Goal: Task Accomplishment & Management: Complete application form

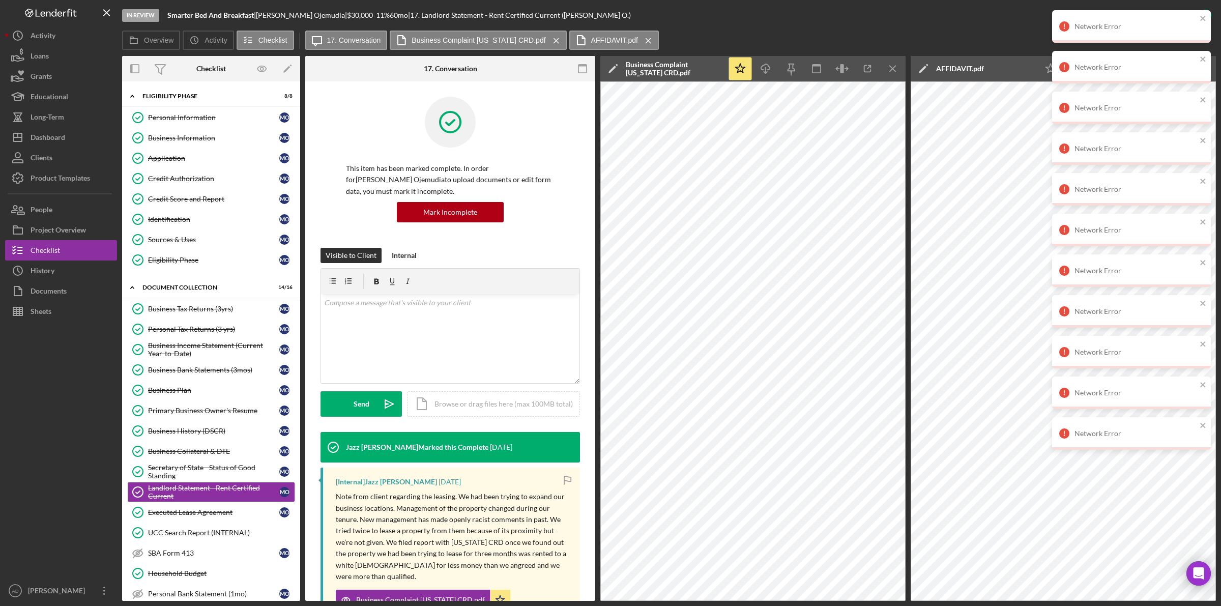
scroll to position [266, 0]
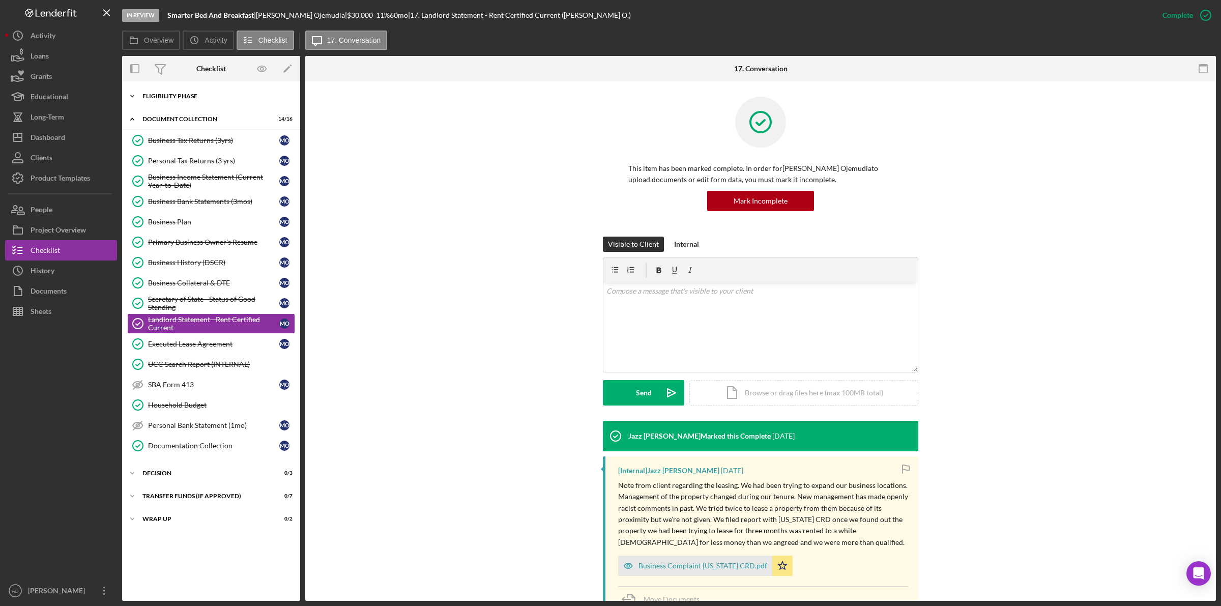
click at [128, 94] on icon "Icon/Expander" at bounding box center [132, 96] width 20 height 20
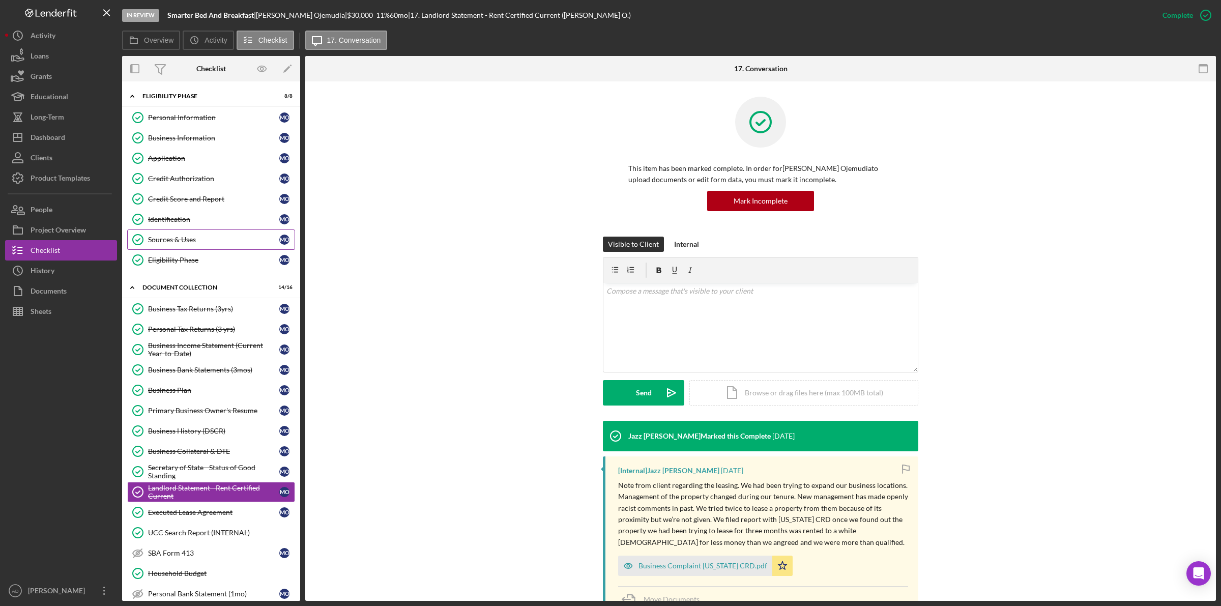
click at [189, 238] on div "Sources & Uses" at bounding box center [213, 240] width 131 height 8
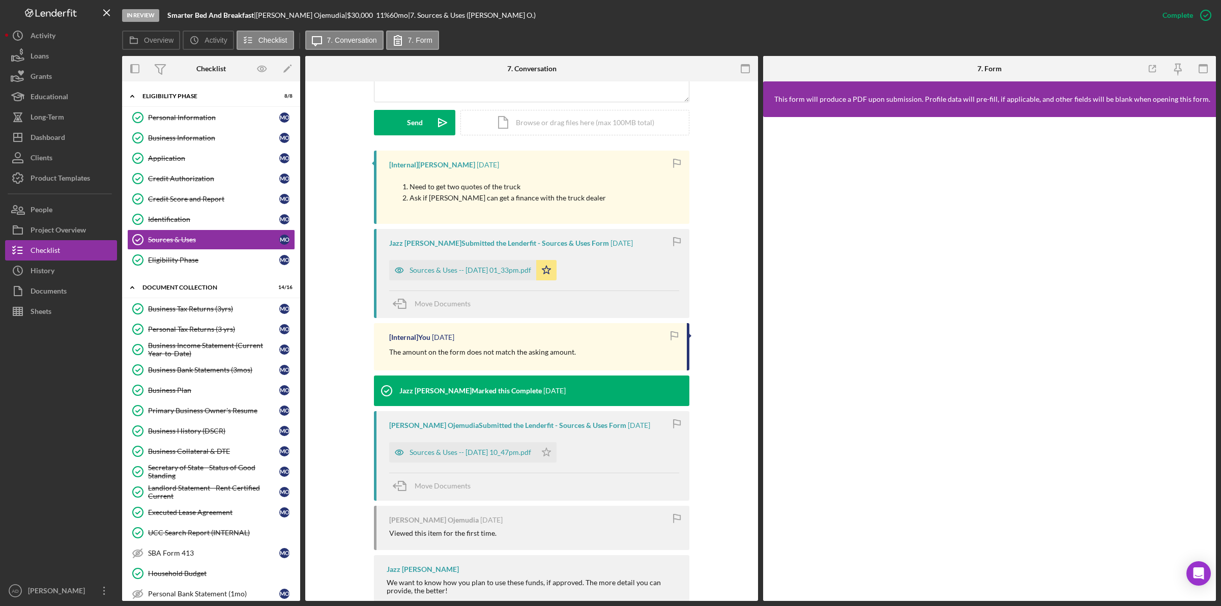
scroll to position [237, 0]
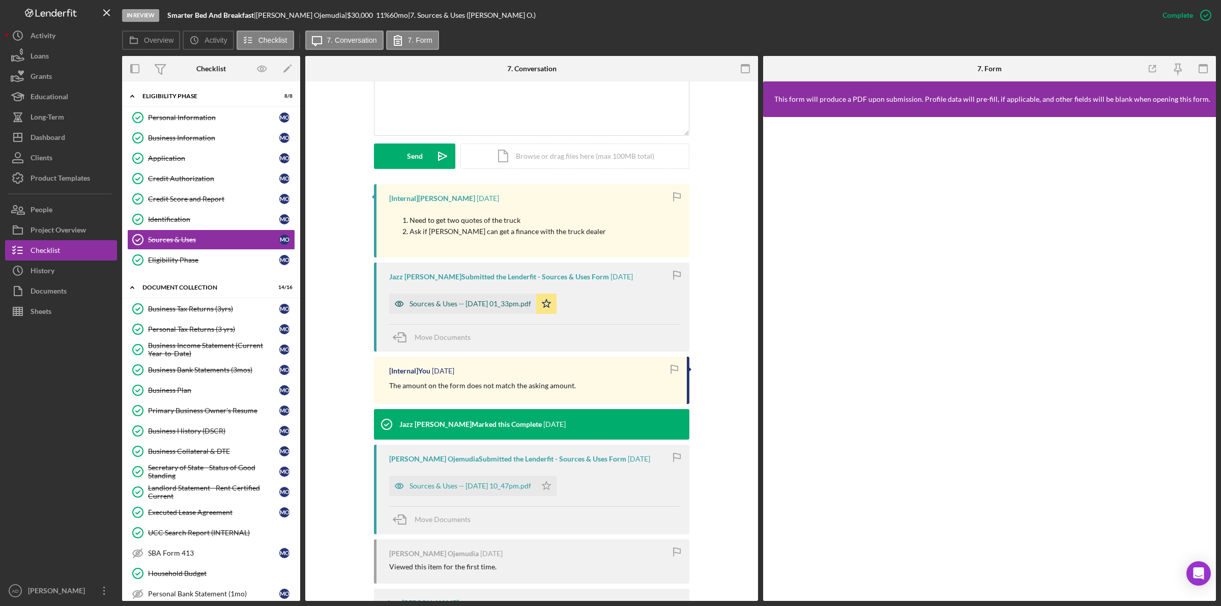
click at [428, 301] on div "Sources & Uses -- 2025-05-16 01_33pm.pdf" at bounding box center [471, 304] width 122 height 8
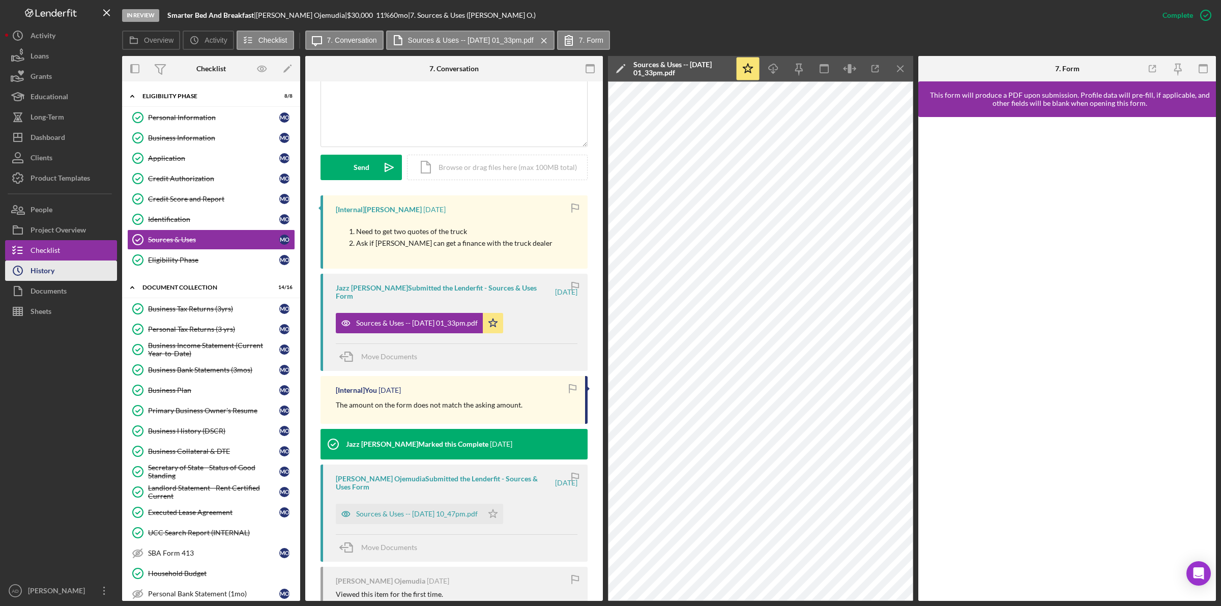
click at [62, 268] on button "Icon/History History" at bounding box center [61, 270] width 112 height 20
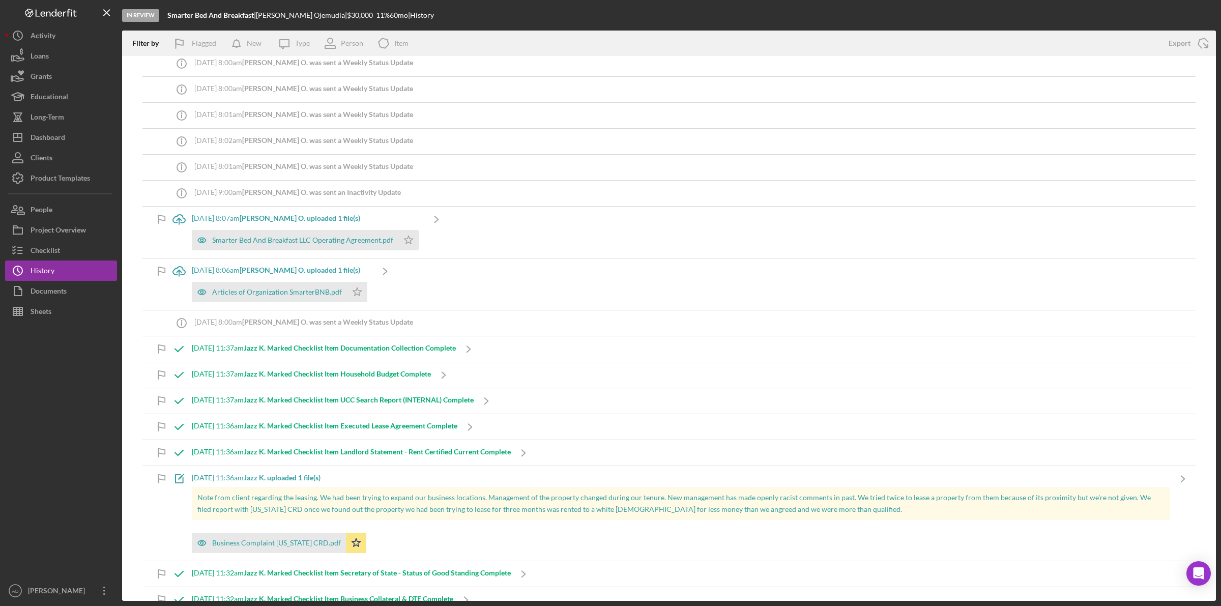
scroll to position [572, 0]
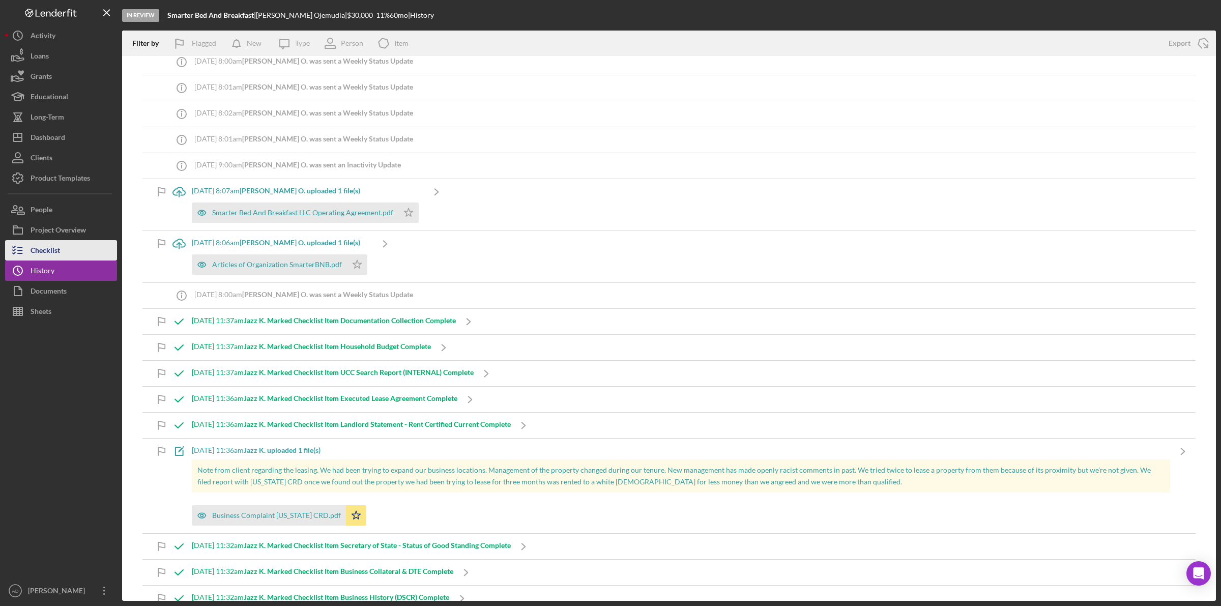
click at [53, 249] on div "Checklist" at bounding box center [46, 251] width 30 height 23
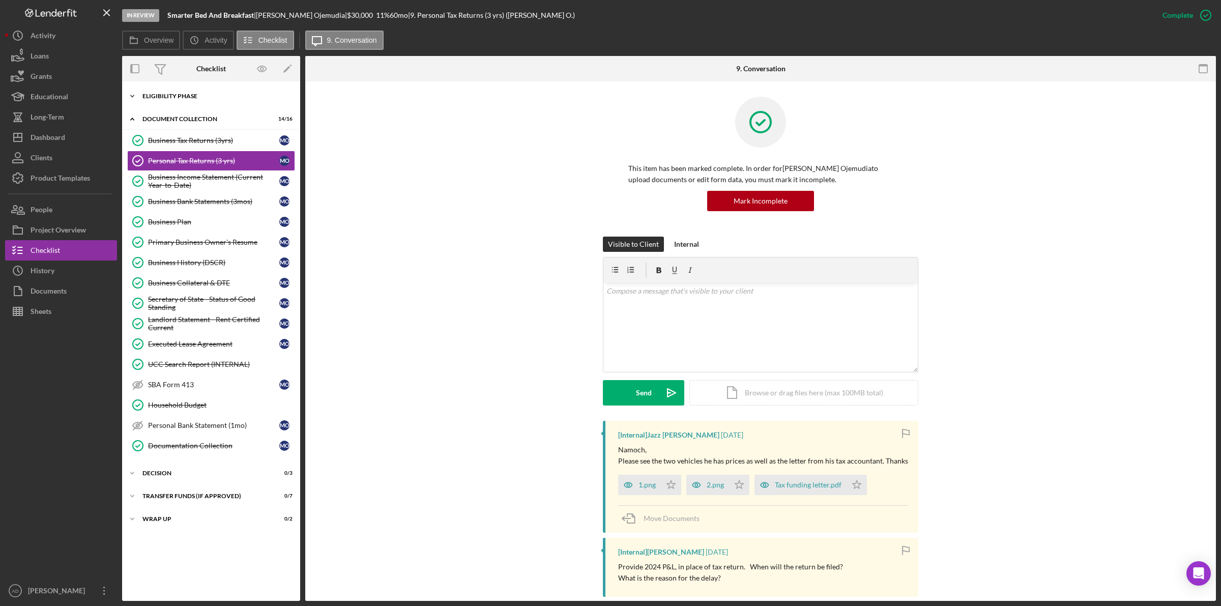
click at [185, 100] on div "Icon/Expander Eligibility Phase 8 / 8" at bounding box center [211, 96] width 178 height 20
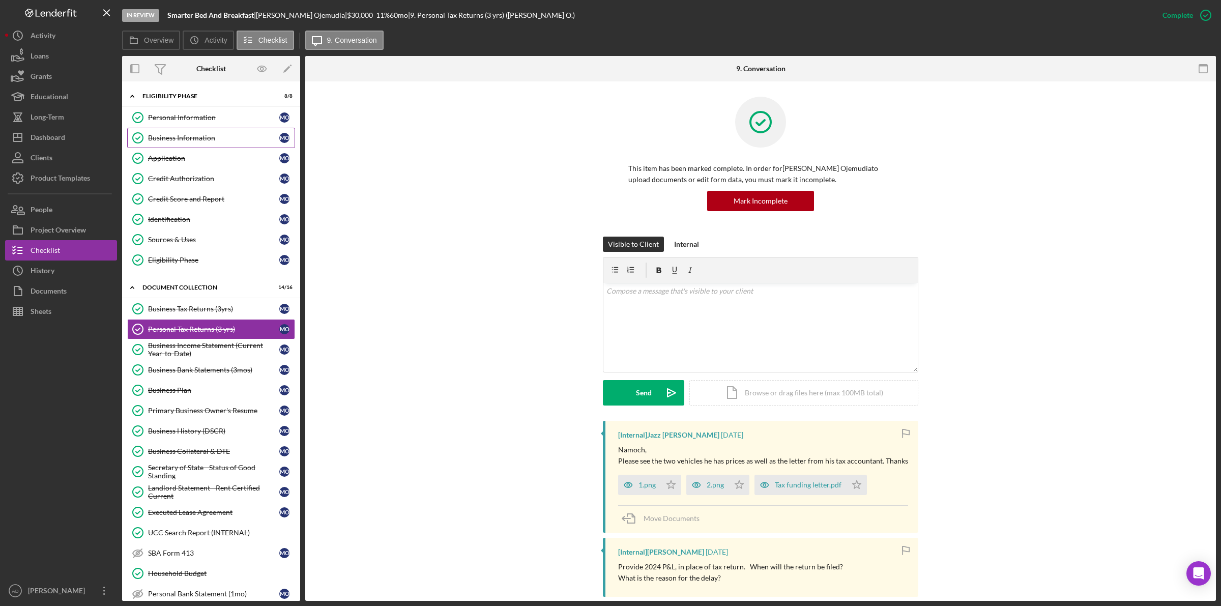
click at [184, 138] on div "Business Information" at bounding box center [213, 138] width 131 height 8
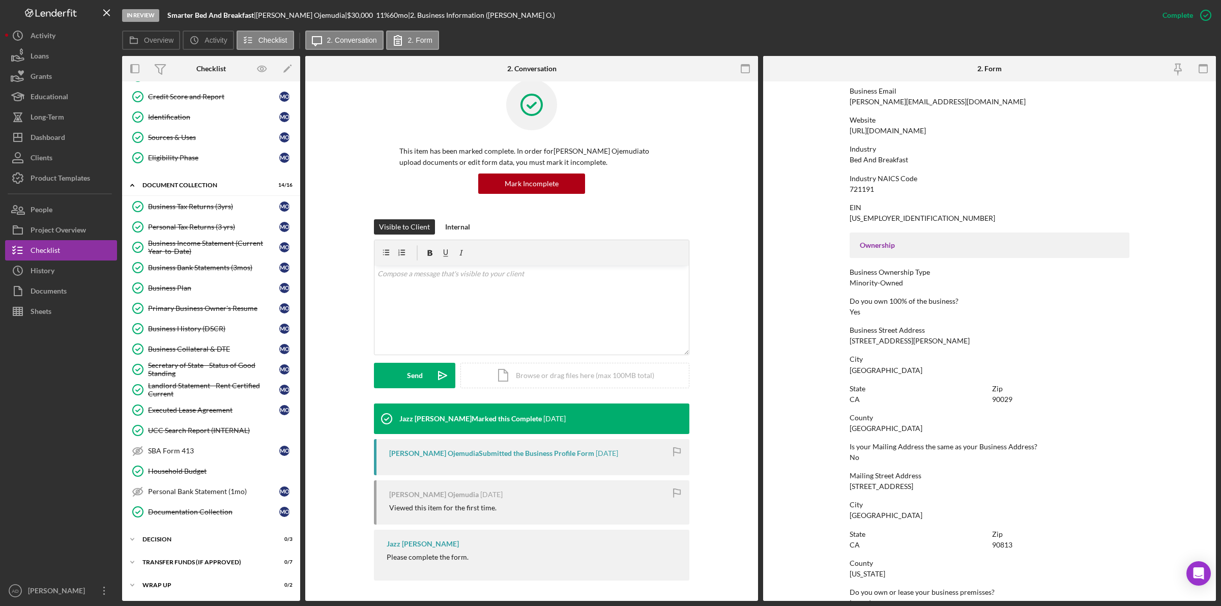
scroll to position [108, 0]
click at [182, 133] on div "Sources & Uses" at bounding box center [213, 137] width 131 height 8
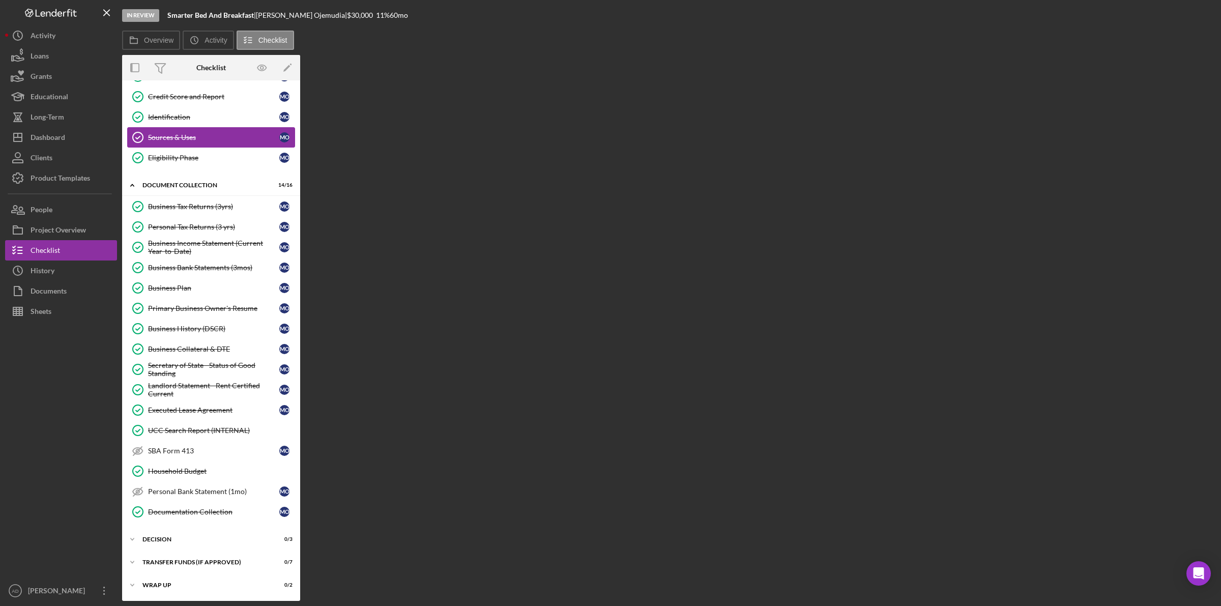
scroll to position [108, 0]
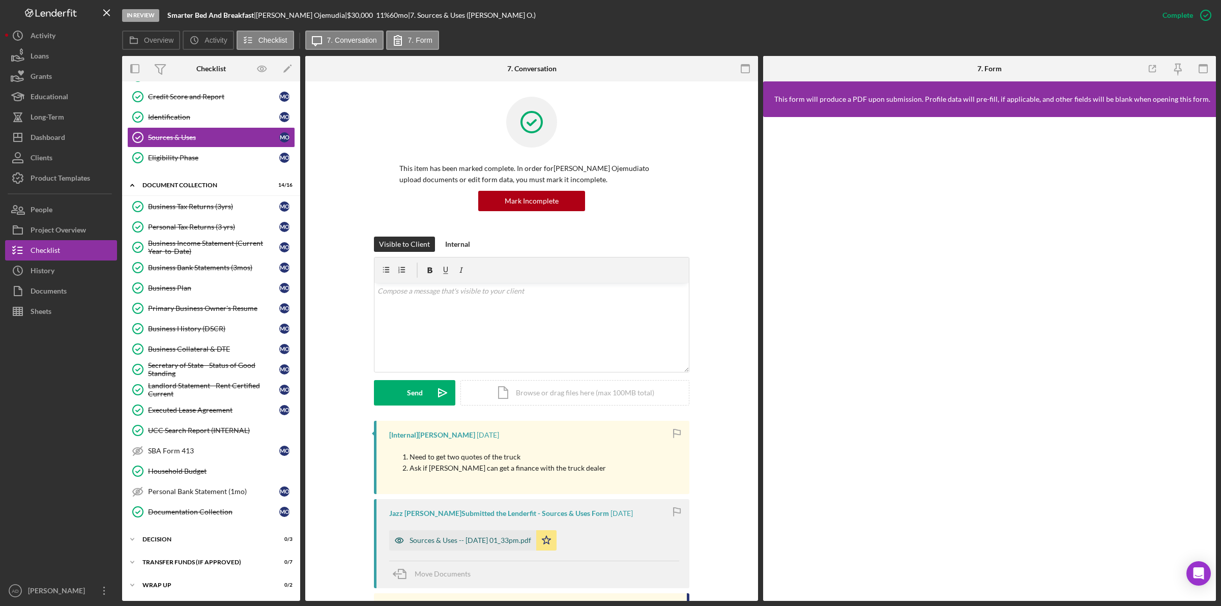
click at [453, 538] on div "Sources & Uses -- 2025-05-16 01_33pm.pdf" at bounding box center [471, 540] width 122 height 8
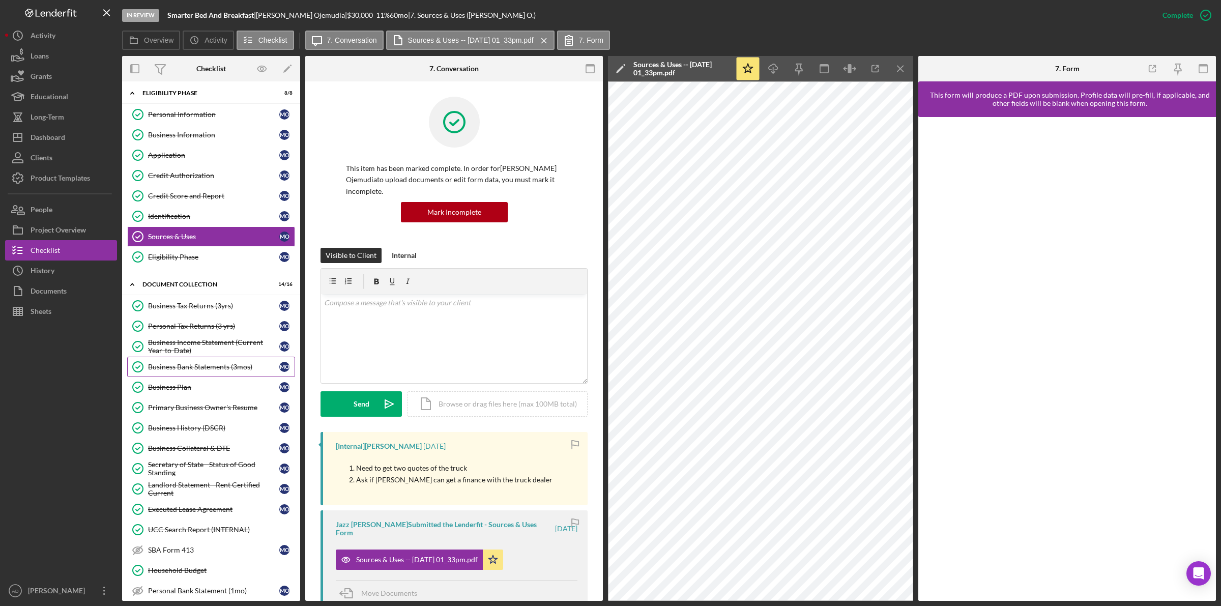
scroll to position [0, 0]
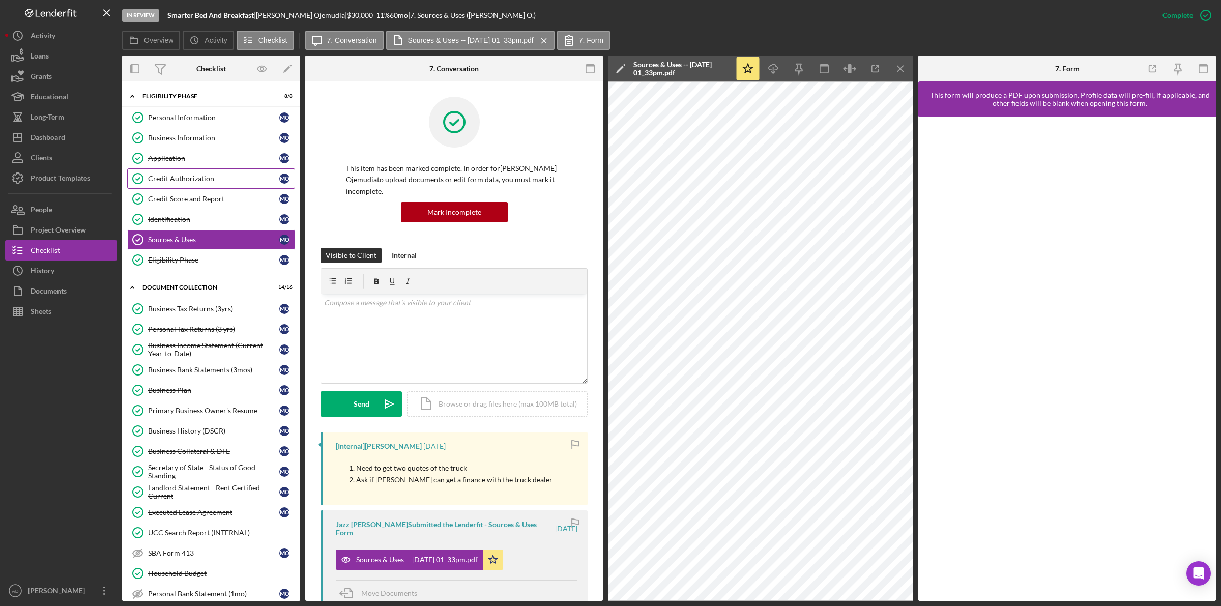
click at [169, 177] on div "Credit Authorization" at bounding box center [213, 179] width 131 height 8
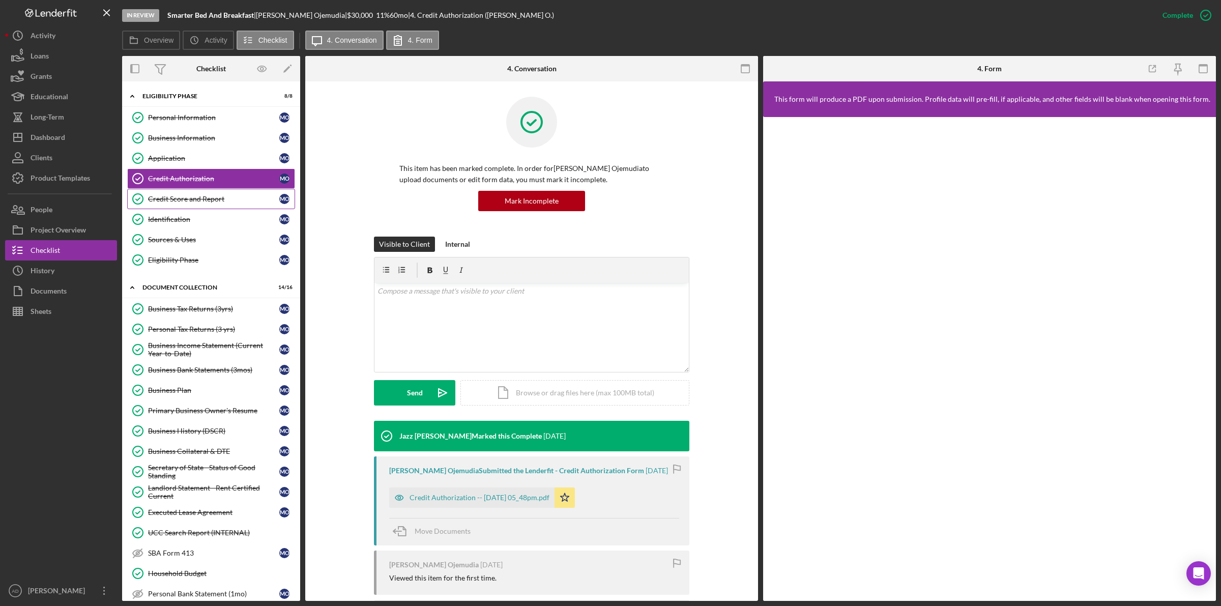
click at [173, 207] on link "Credit Score and Report Credit Score and Report M O" at bounding box center [211, 199] width 168 height 20
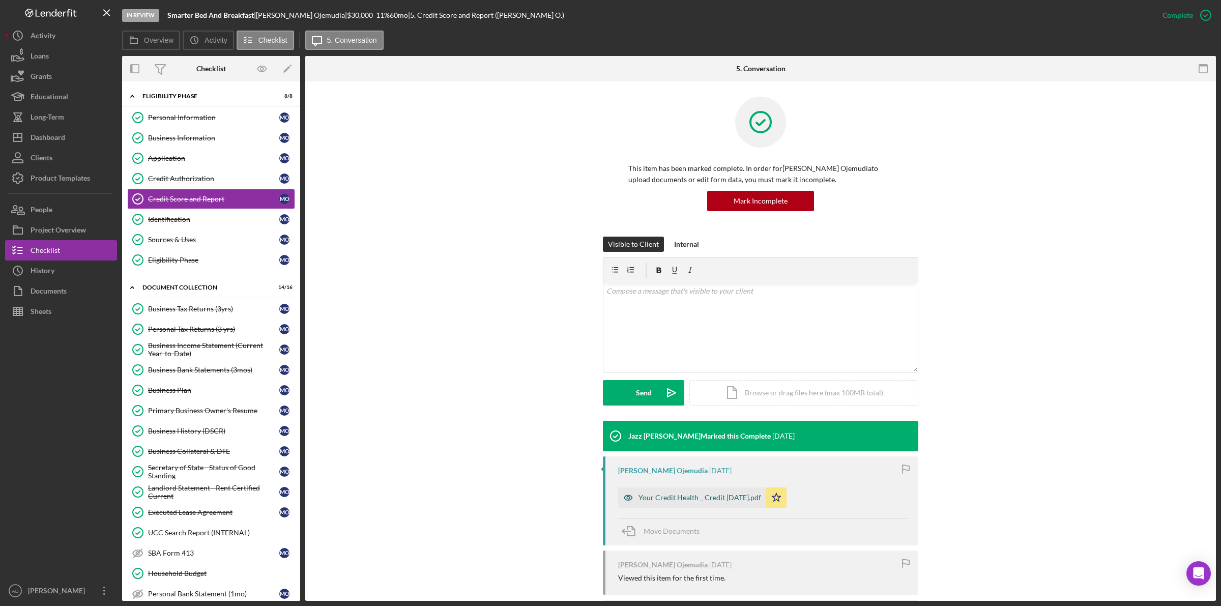
click at [684, 493] on div "Your Credit Health _ Credit Karma.pdf" at bounding box center [699, 497] width 123 height 8
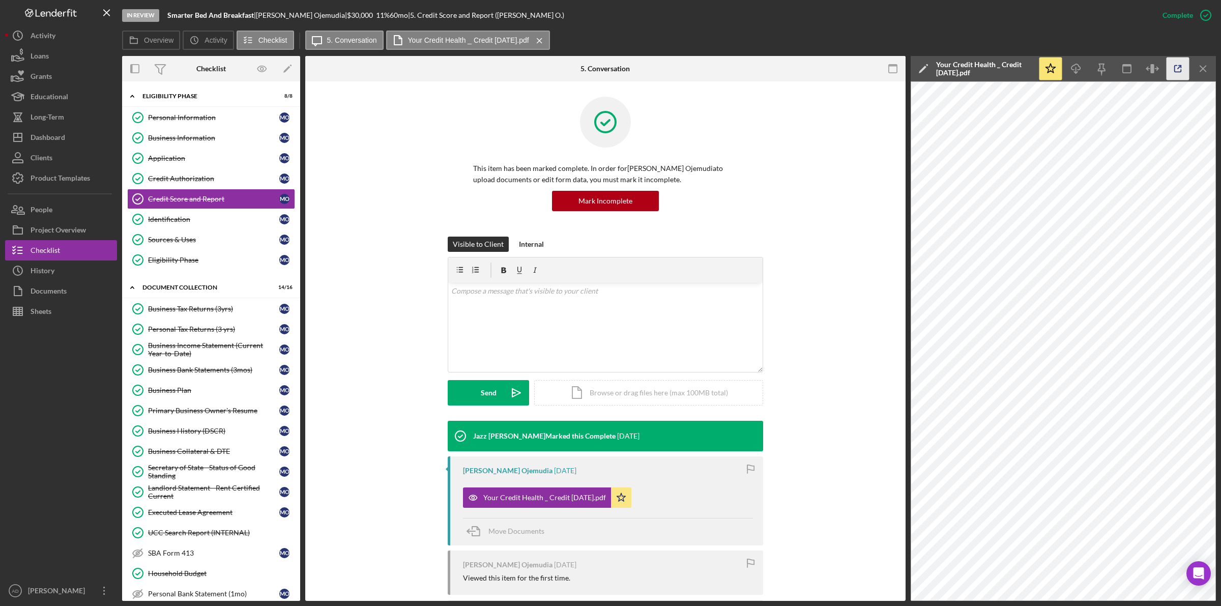
click at [1175, 67] on icon "button" at bounding box center [1178, 68] width 23 height 23
click at [171, 218] on div "Identification" at bounding box center [213, 219] width 131 height 8
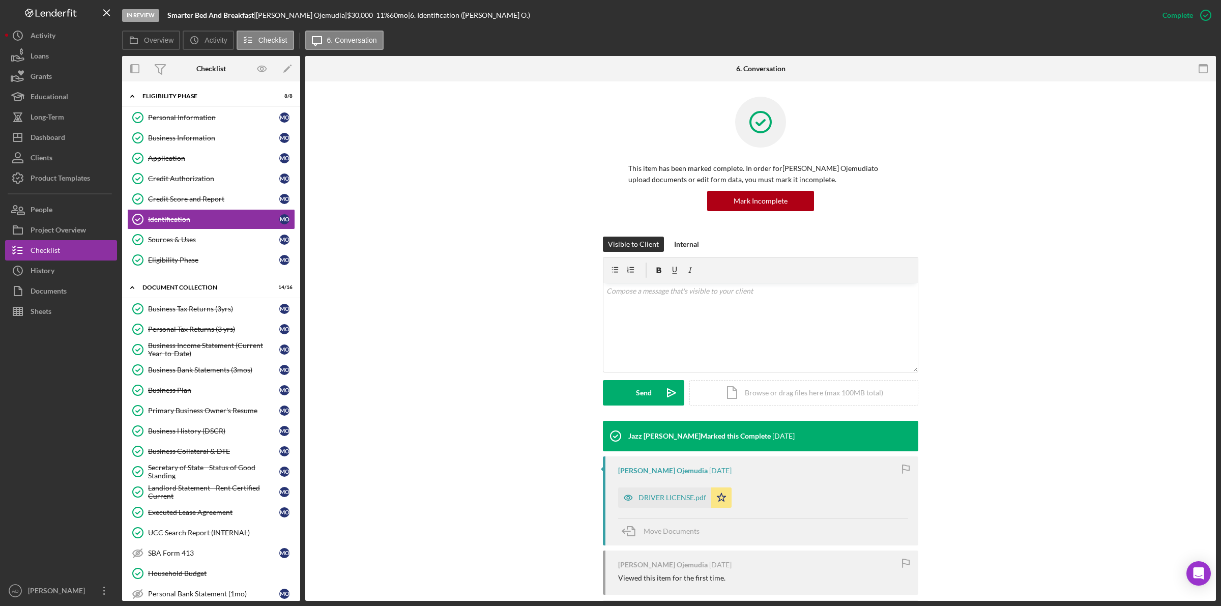
scroll to position [80, 0]
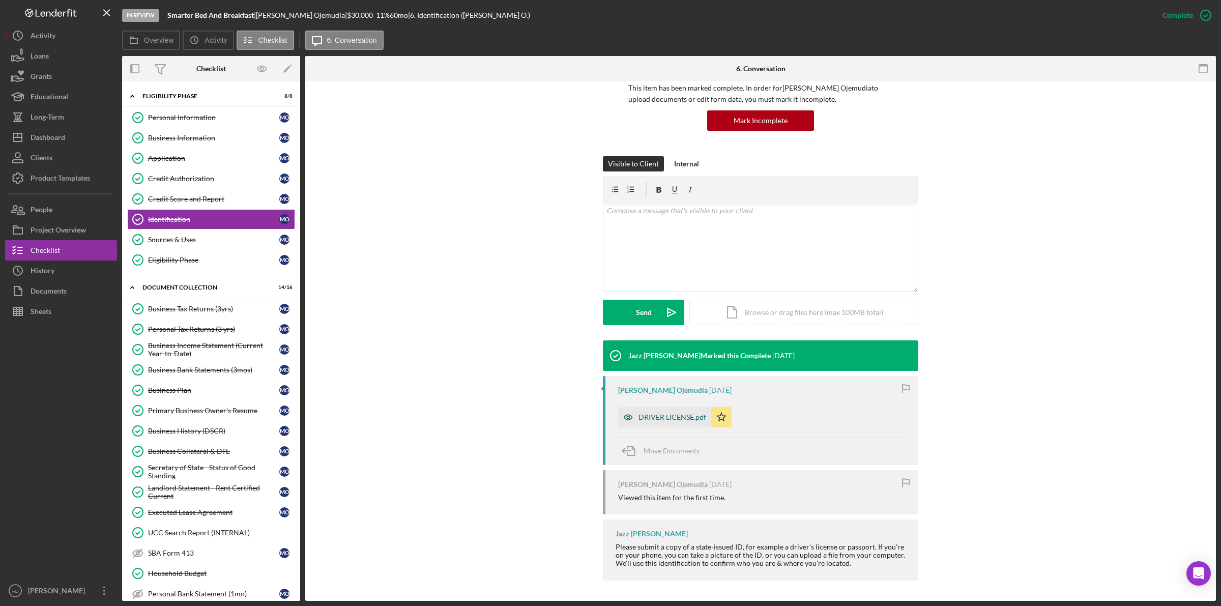
click at [662, 413] on div "DRIVER LICENSE.pdf" at bounding box center [672, 417] width 68 height 8
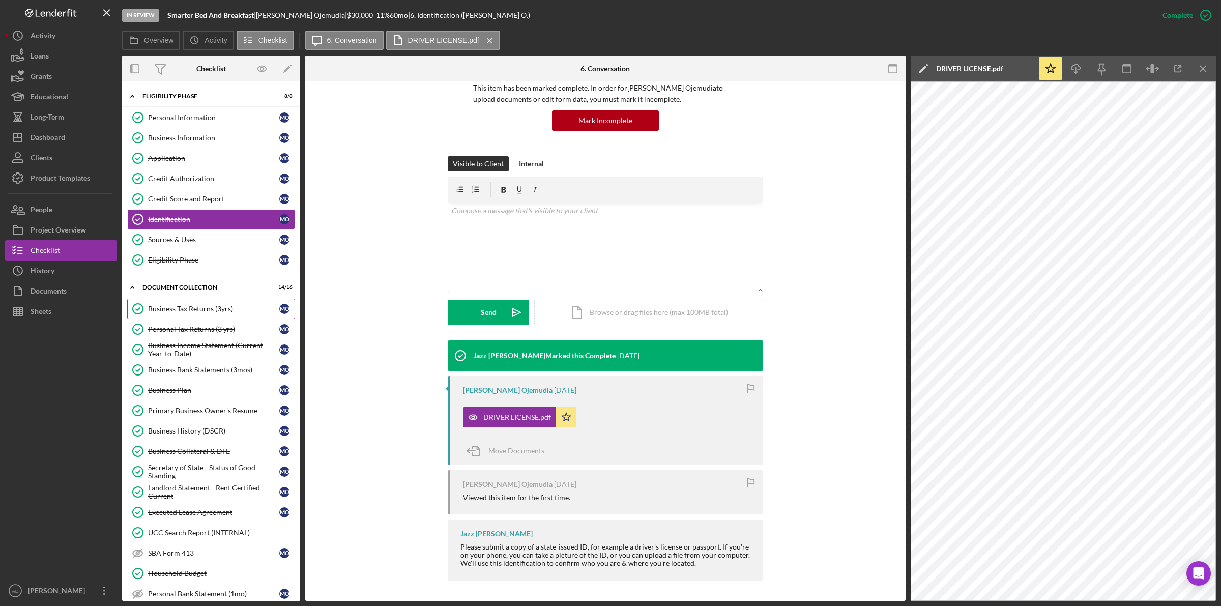
click at [179, 309] on div "Business Tax Returns (3yrs)" at bounding box center [213, 309] width 131 height 8
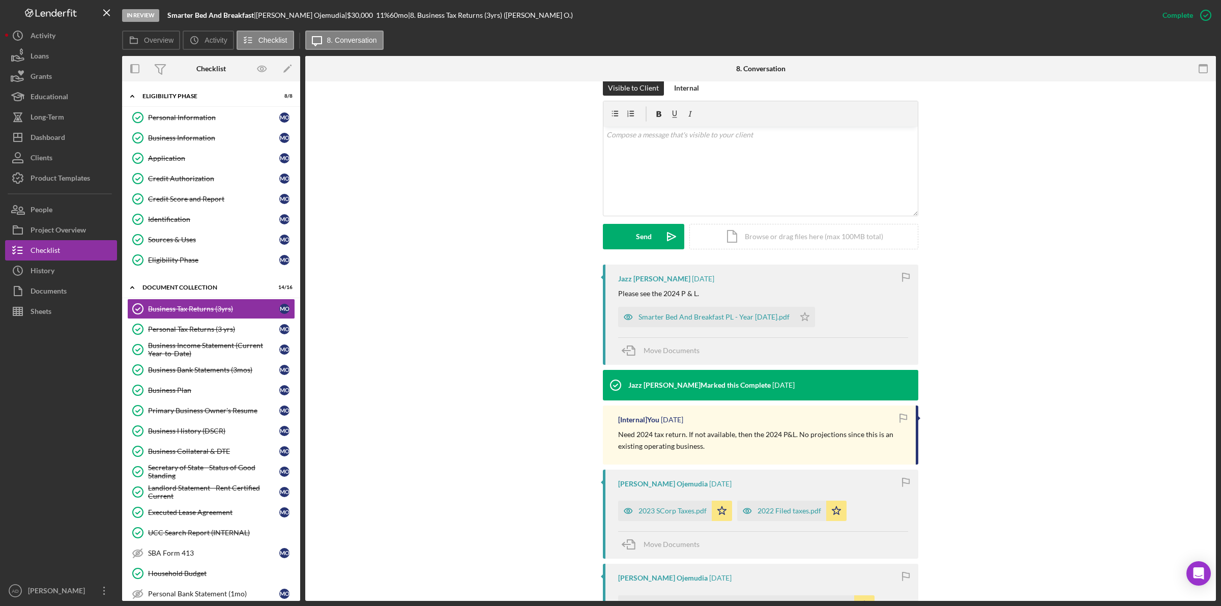
scroll to position [191, 0]
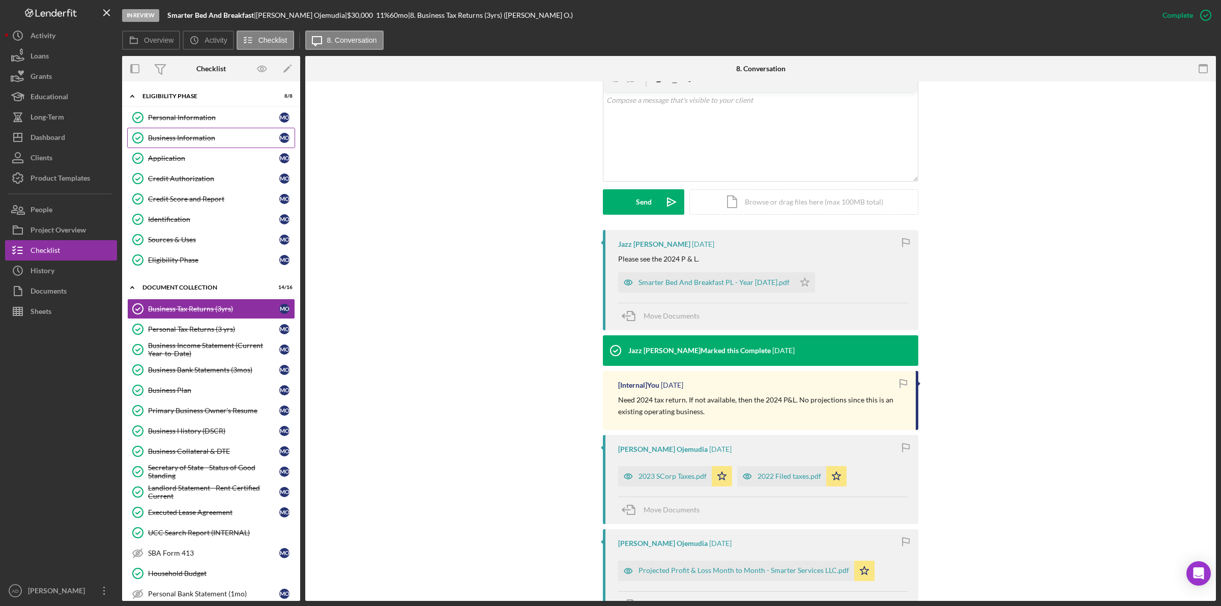
click at [181, 136] on div "Business Information" at bounding box center [213, 138] width 131 height 8
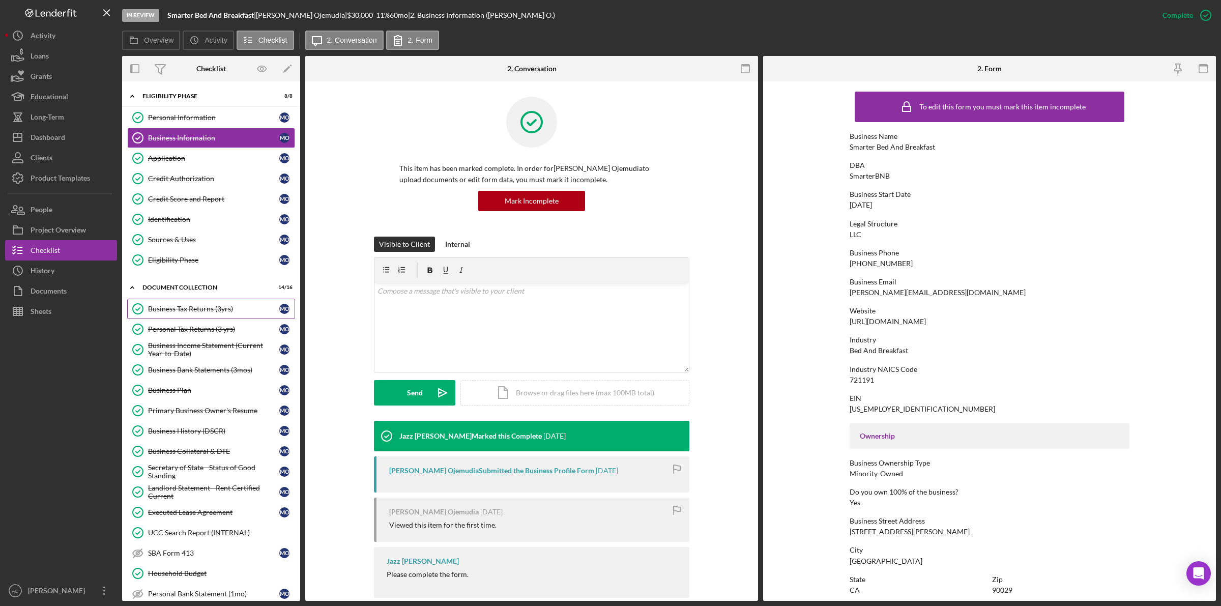
click at [189, 308] on div "Business Tax Returns (3yrs)" at bounding box center [213, 309] width 131 height 8
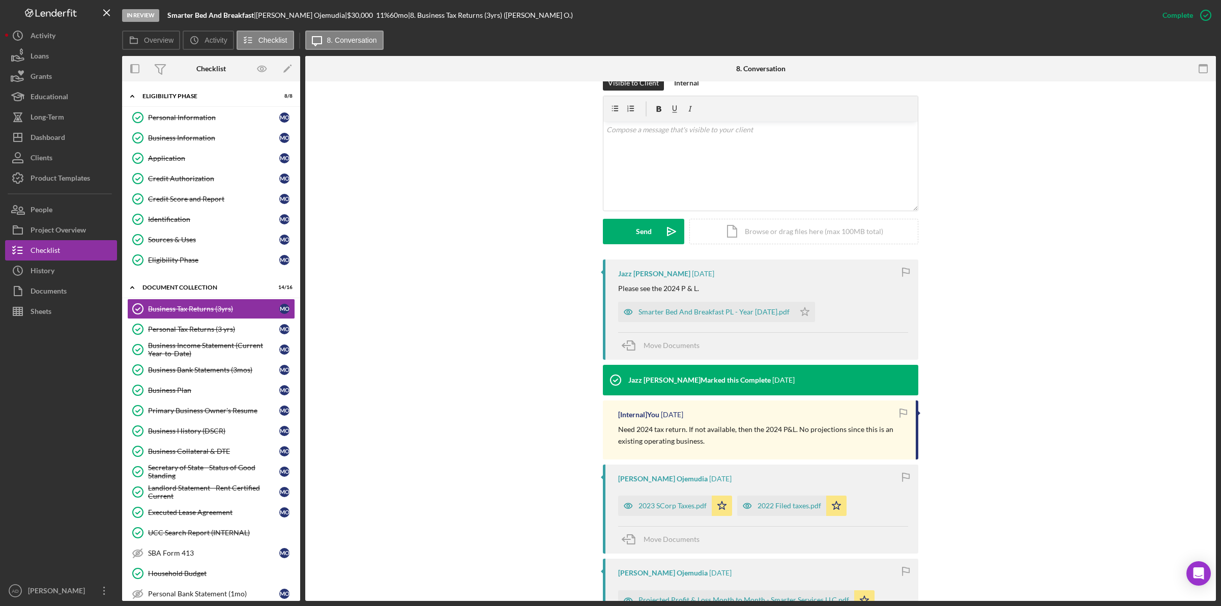
scroll to position [191, 0]
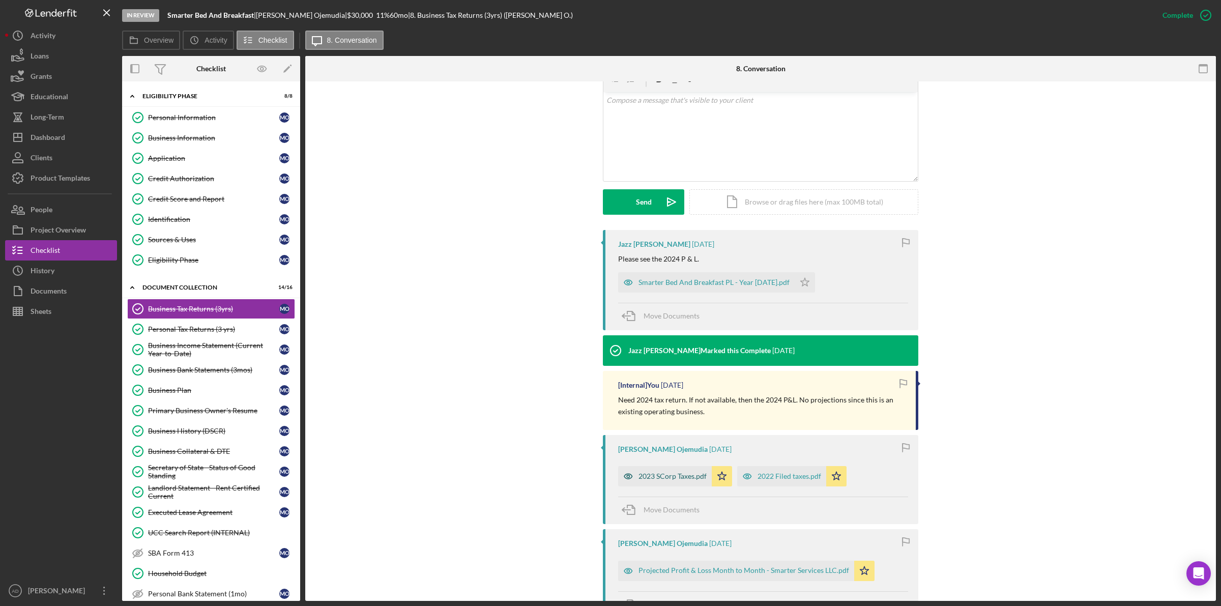
click at [653, 475] on div "2023 SCorp Taxes.pdf" at bounding box center [672, 476] width 68 height 8
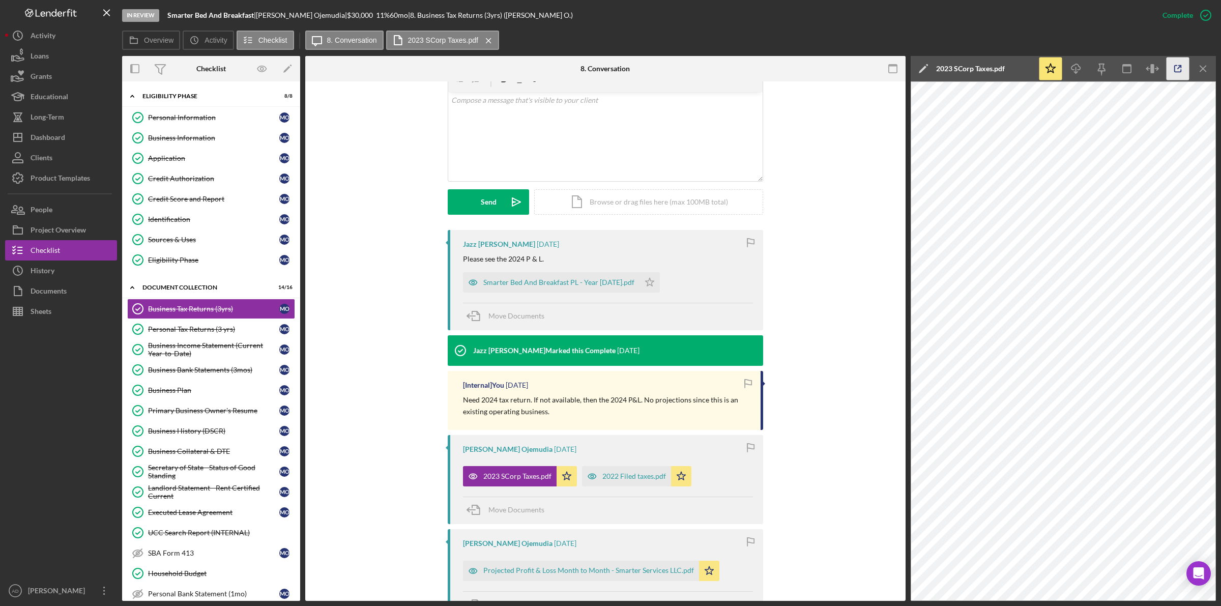
click at [1174, 67] on icon "button" at bounding box center [1178, 68] width 23 height 23
click at [528, 283] on div "Smarter Bed And Breakfast PL - Year 2024.pdf" at bounding box center [558, 282] width 151 height 8
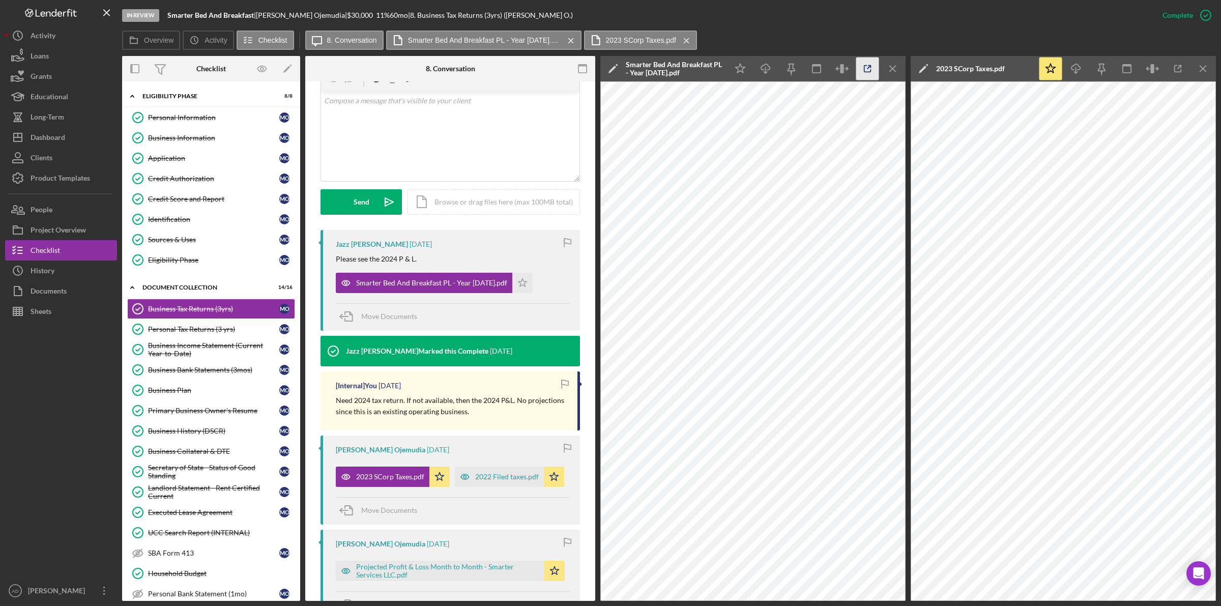
click at [866, 69] on icon "button" at bounding box center [867, 68] width 23 height 23
click at [187, 332] on div "Personal Tax Returns (3 yrs)" at bounding box center [213, 329] width 131 height 8
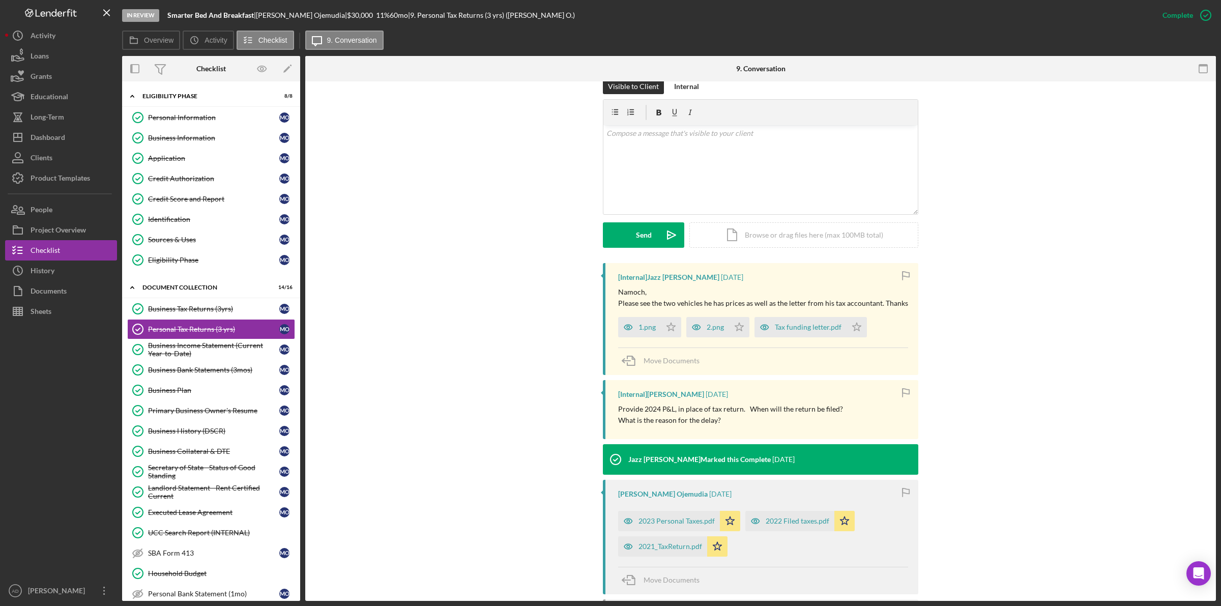
scroll to position [191, 0]
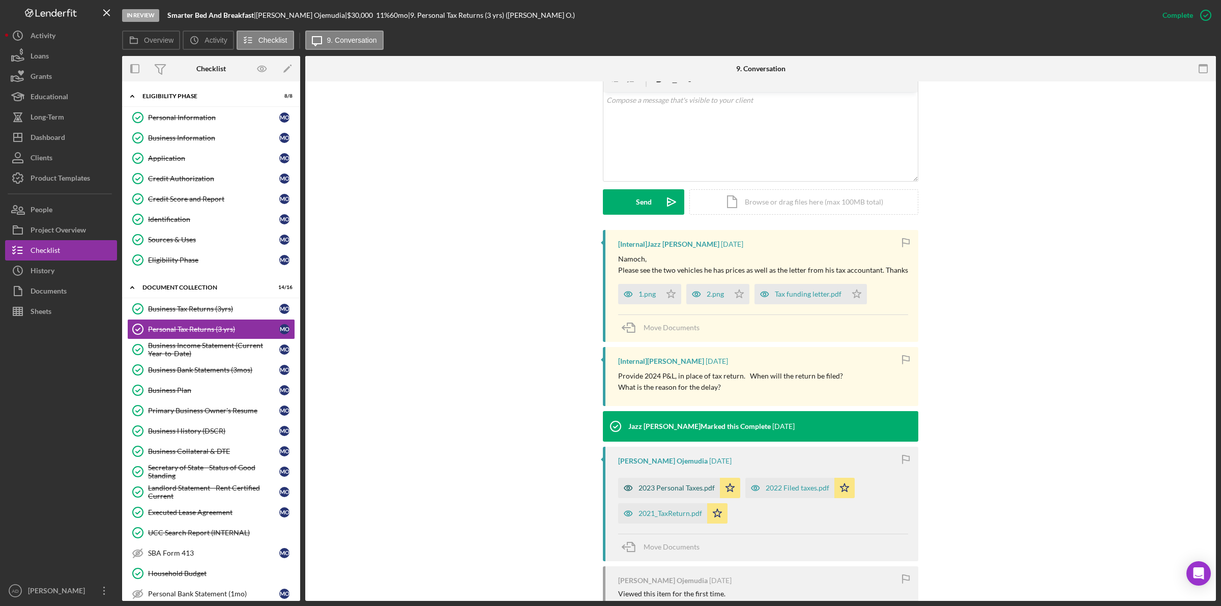
click at [676, 487] on div "2023 Personal Taxes.pdf" at bounding box center [676, 488] width 76 height 8
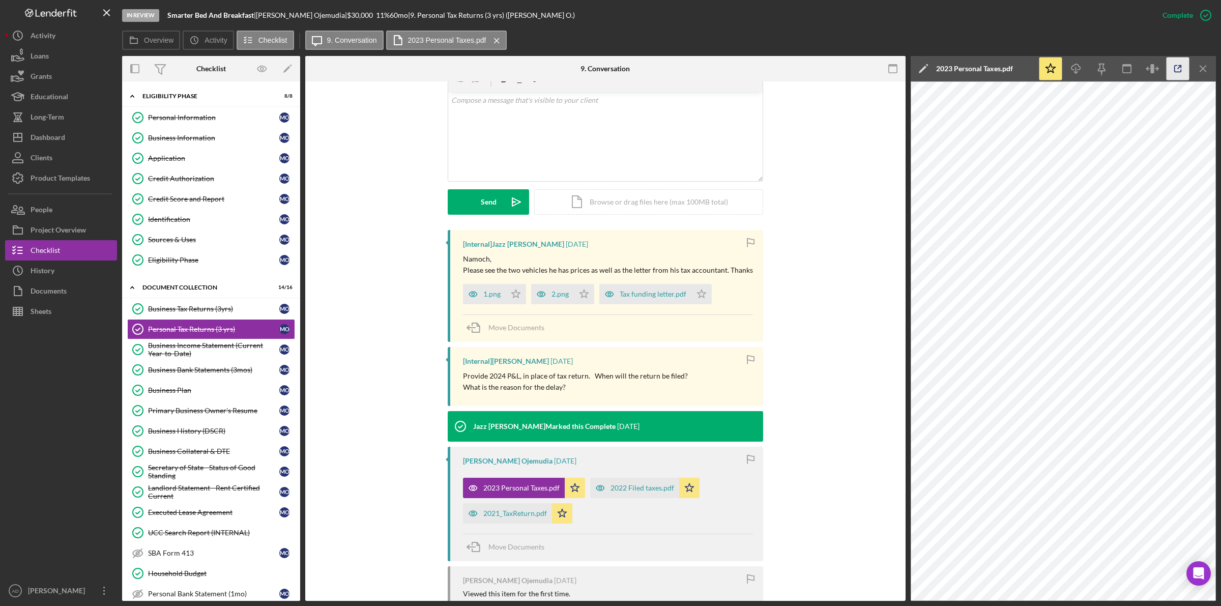
click at [1179, 70] on icon "button" at bounding box center [1178, 68] width 23 height 23
click at [201, 355] on div "Business Income Statement (Current Year-to-Date)" at bounding box center [213, 349] width 131 height 16
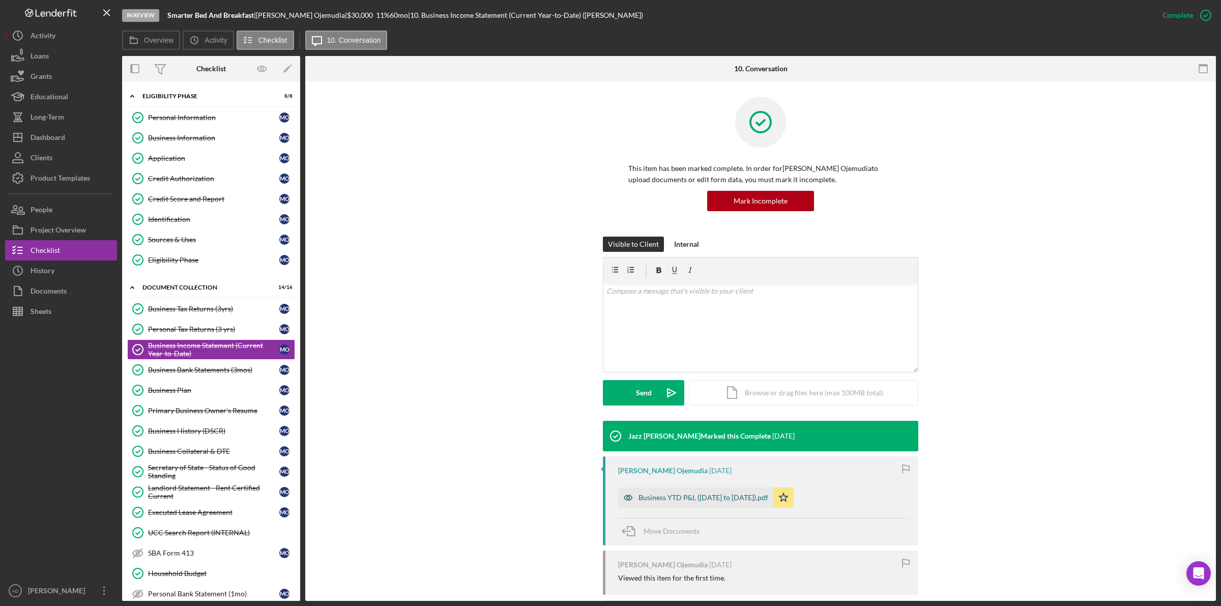
click at [673, 499] on div "Business YTD P&L (January to April 2025).pdf" at bounding box center [703, 497] width 130 height 8
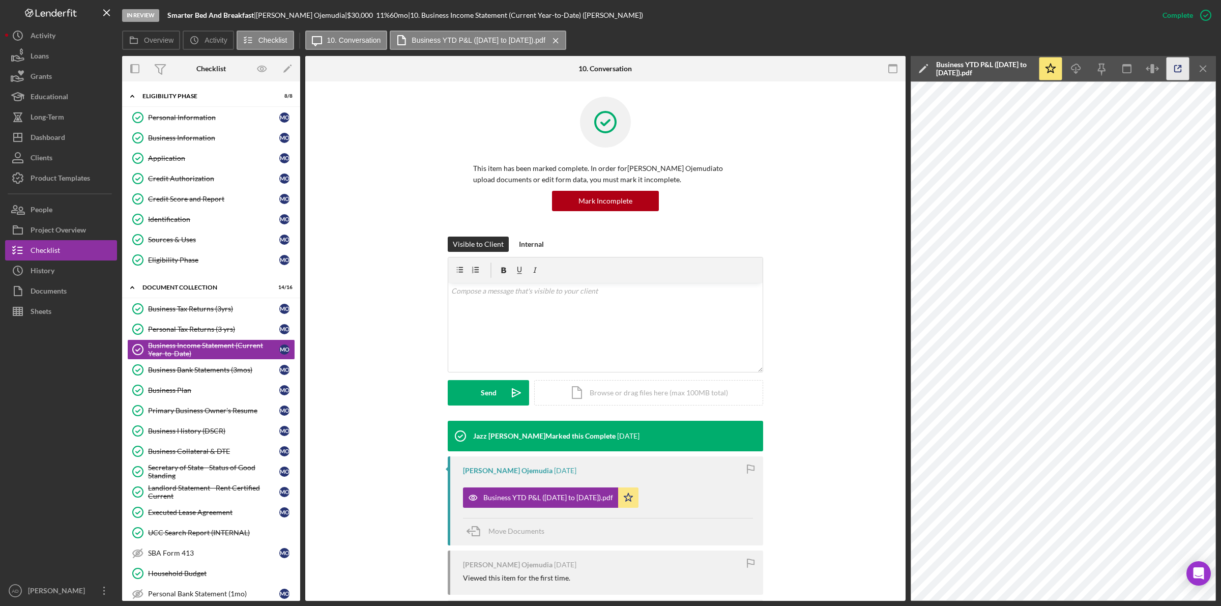
click at [1181, 70] on icon "button" at bounding box center [1178, 69] width 7 height 7
click at [187, 238] on div "Sources & Uses" at bounding box center [213, 240] width 131 height 8
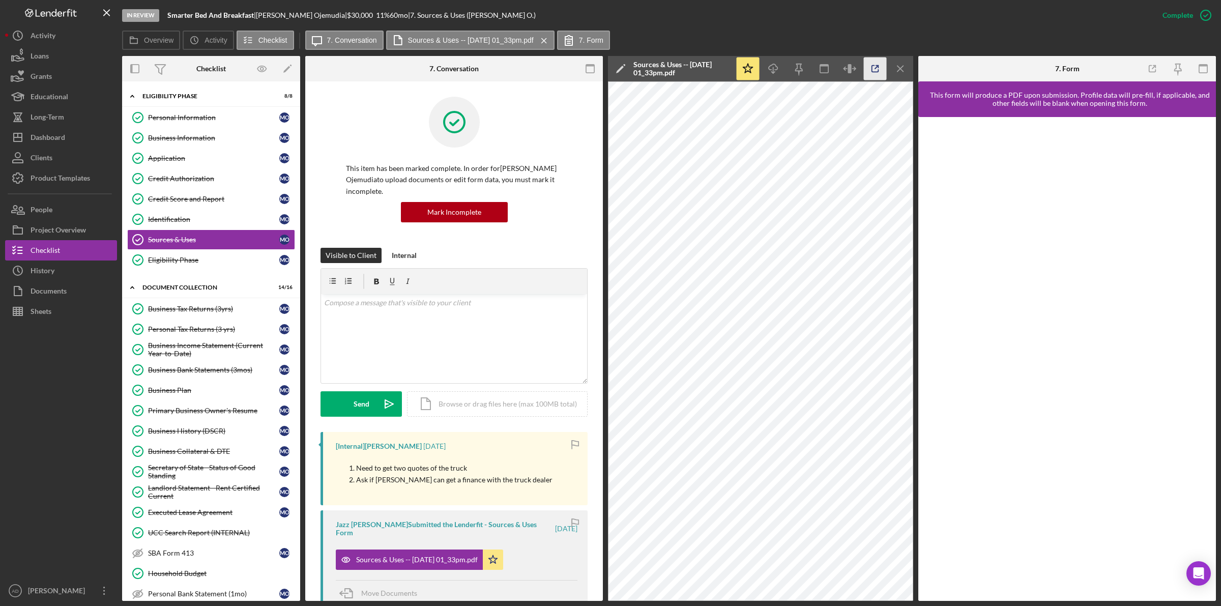
click at [874, 67] on icon "button" at bounding box center [875, 68] width 23 height 23
click at [185, 350] on div "Business Income Statement (Current Year-to-Date)" at bounding box center [213, 349] width 131 height 16
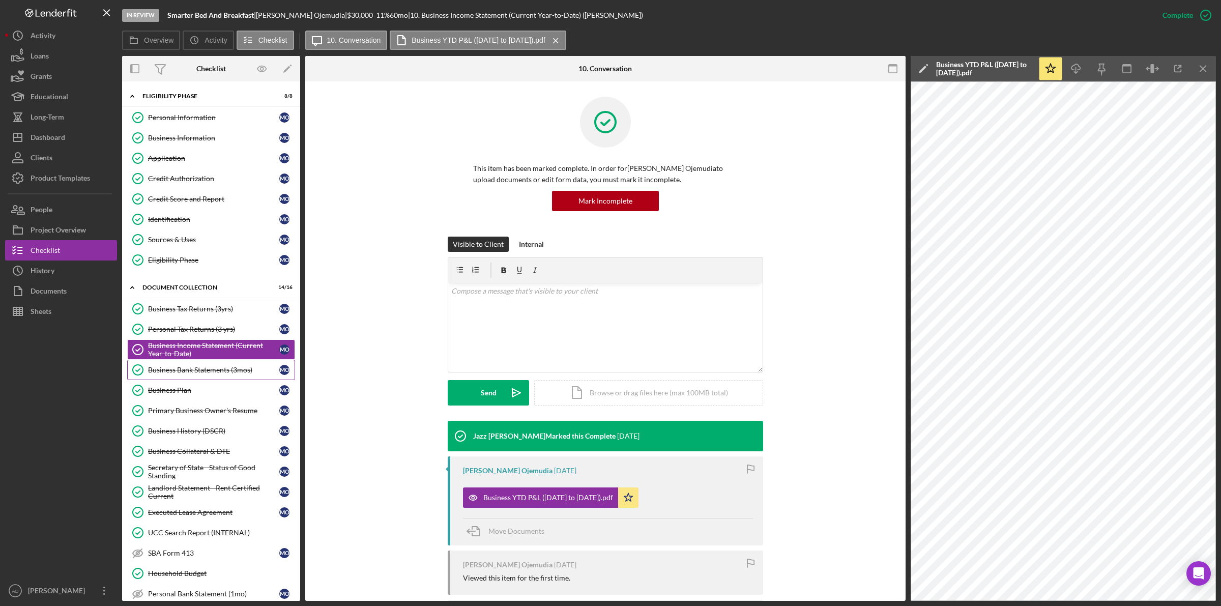
click at [181, 372] on div "Business Bank Statements (3mos)" at bounding box center [213, 370] width 131 height 8
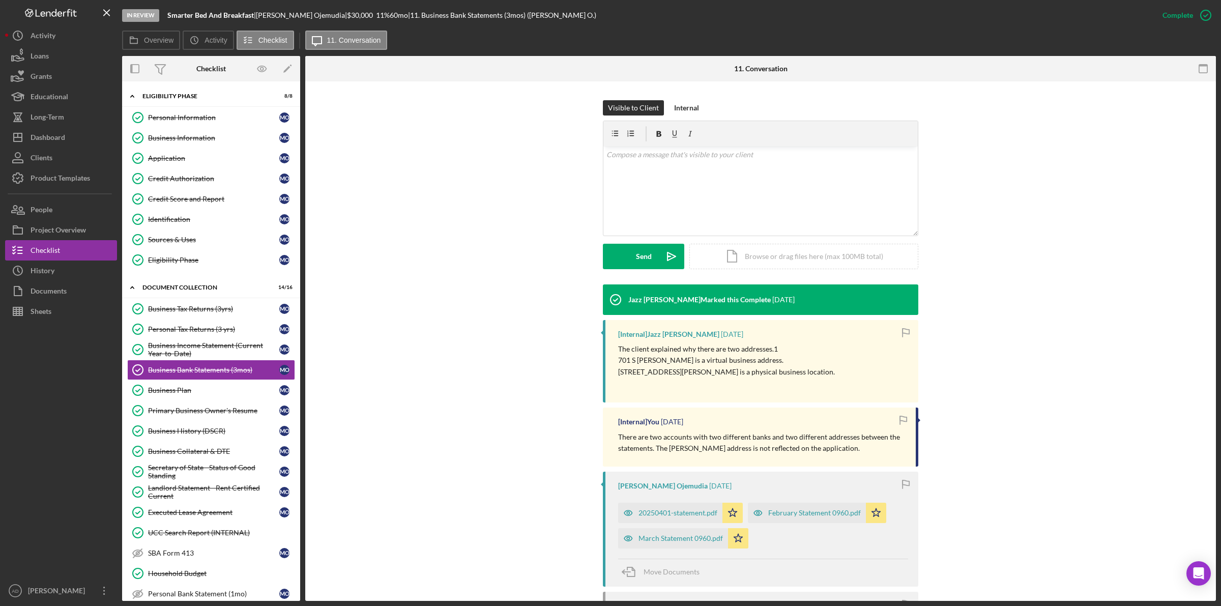
scroll to position [191, 0]
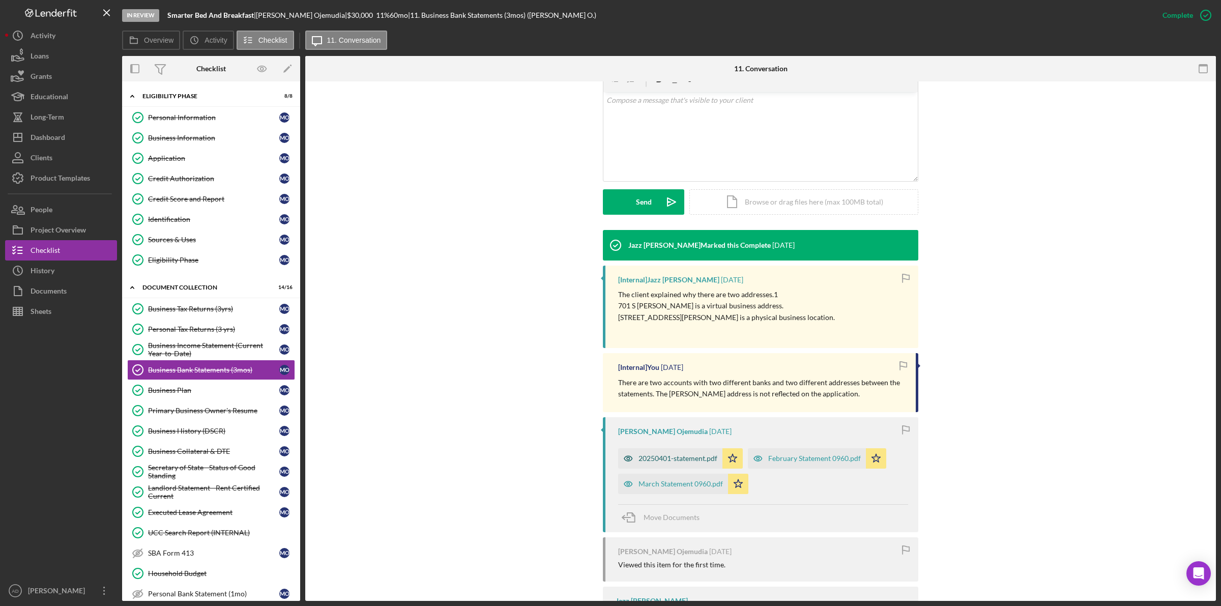
click at [680, 458] on div "20250401-statement.pdf" at bounding box center [677, 458] width 79 height 8
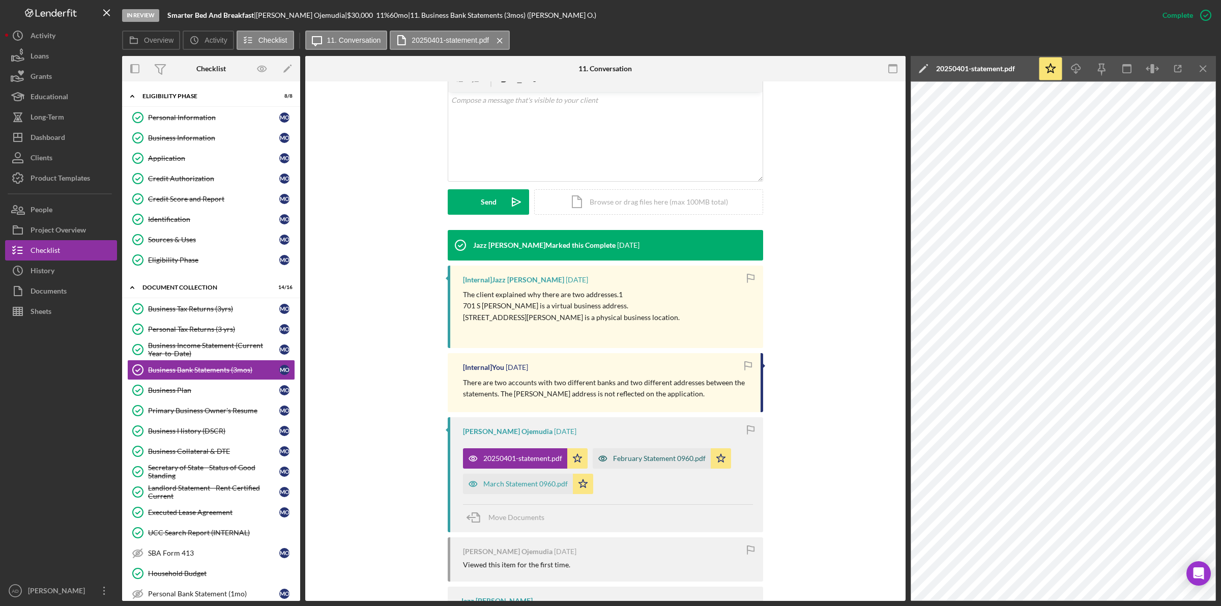
click at [631, 458] on div "February Statement 0960.pdf" at bounding box center [659, 458] width 93 height 8
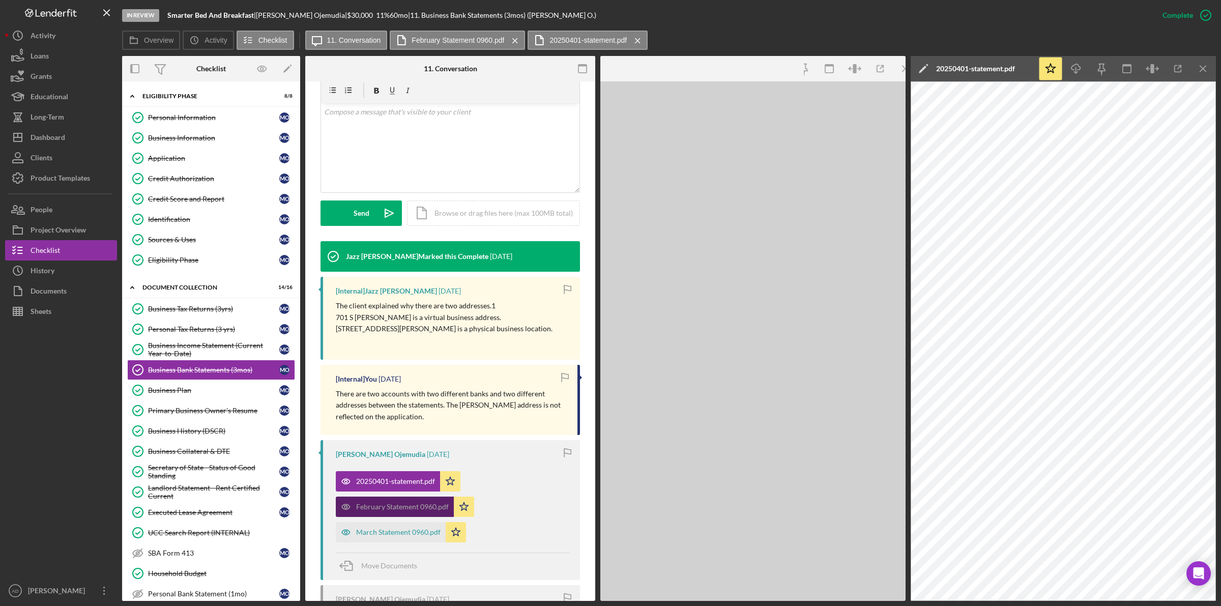
scroll to position [202, 0]
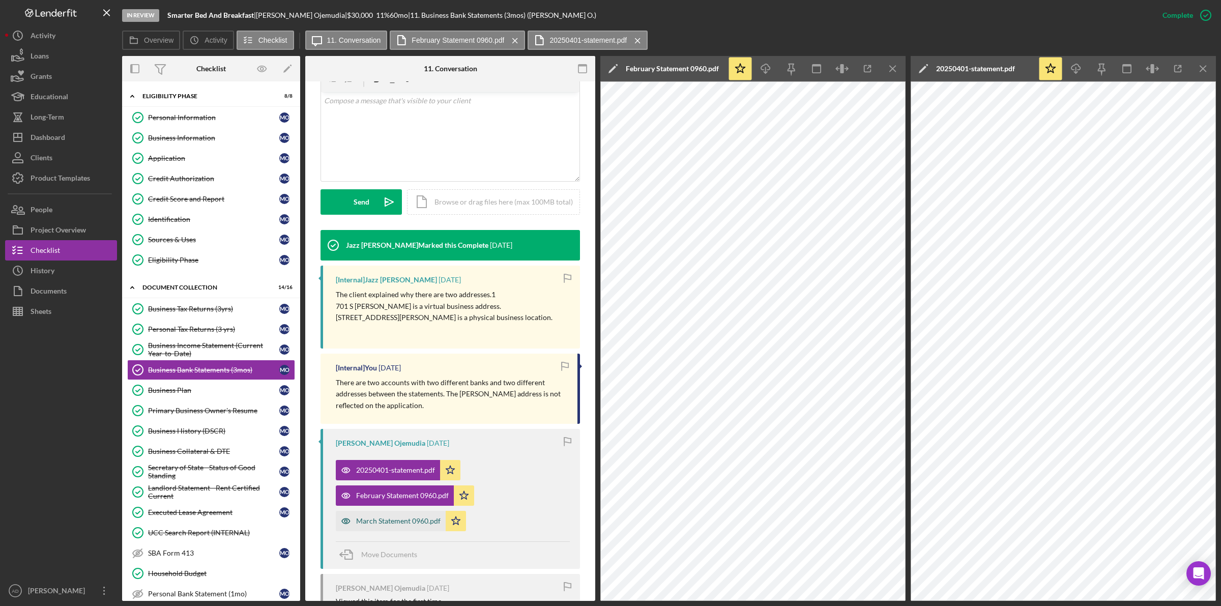
click at [386, 519] on div "March Statement 0960.pdf" at bounding box center [398, 521] width 84 height 8
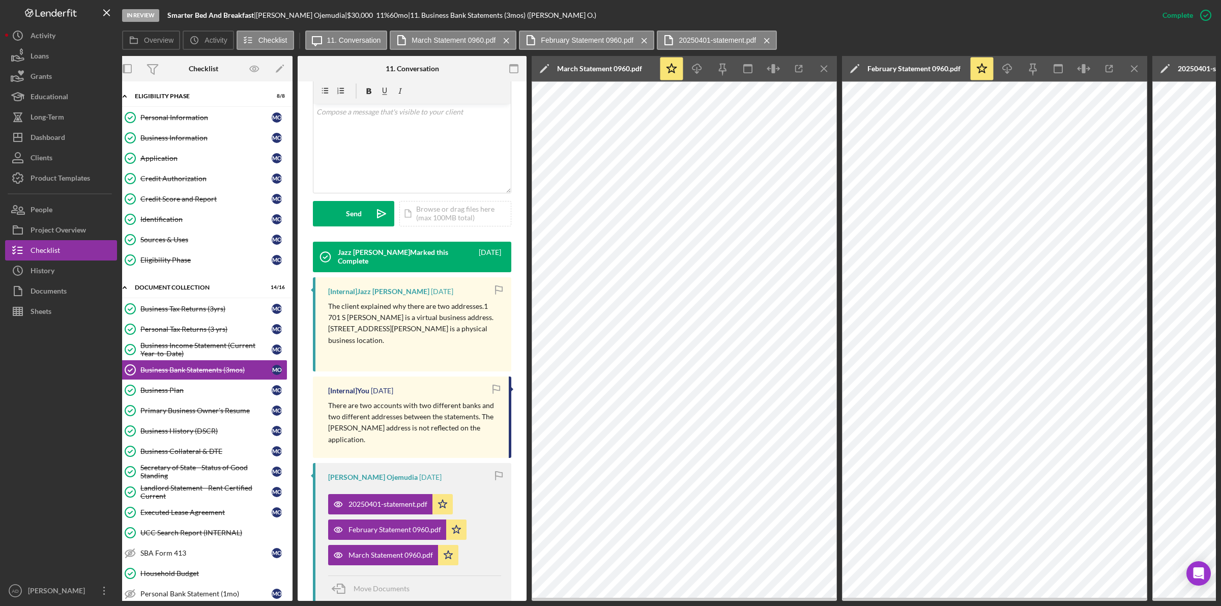
scroll to position [0, 0]
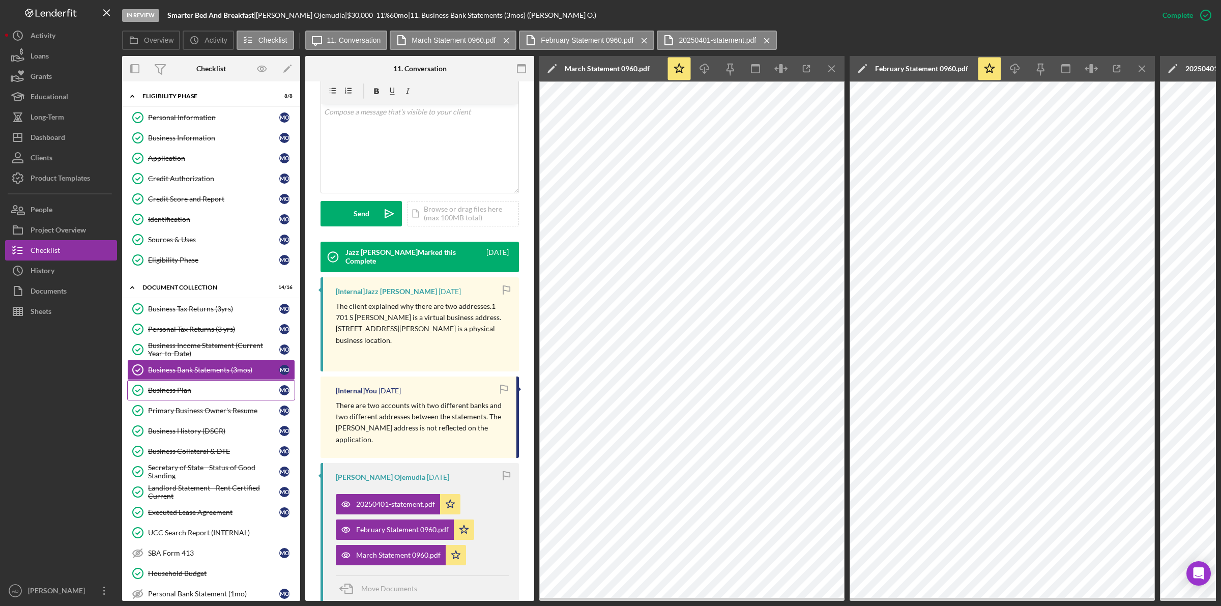
click at [234, 388] on link "Business Plan Business Plan M O" at bounding box center [211, 390] width 168 height 20
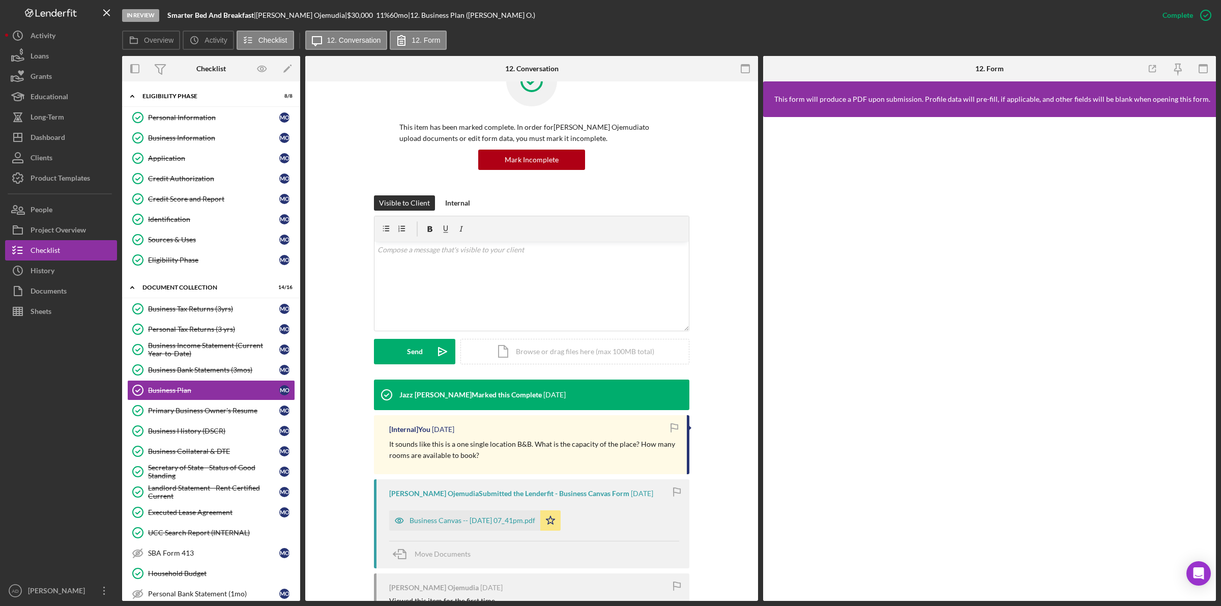
scroll to position [64, 0]
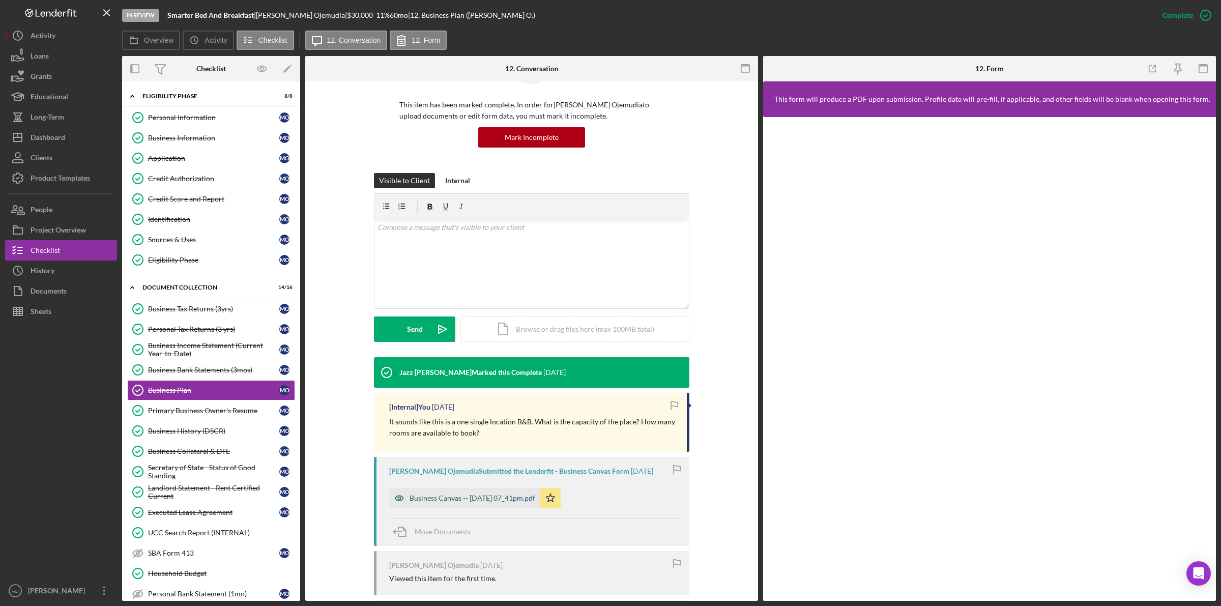
click at [437, 499] on div "Business Canvas -- 2025-05-09 07_41pm.pdf" at bounding box center [473, 498] width 126 height 8
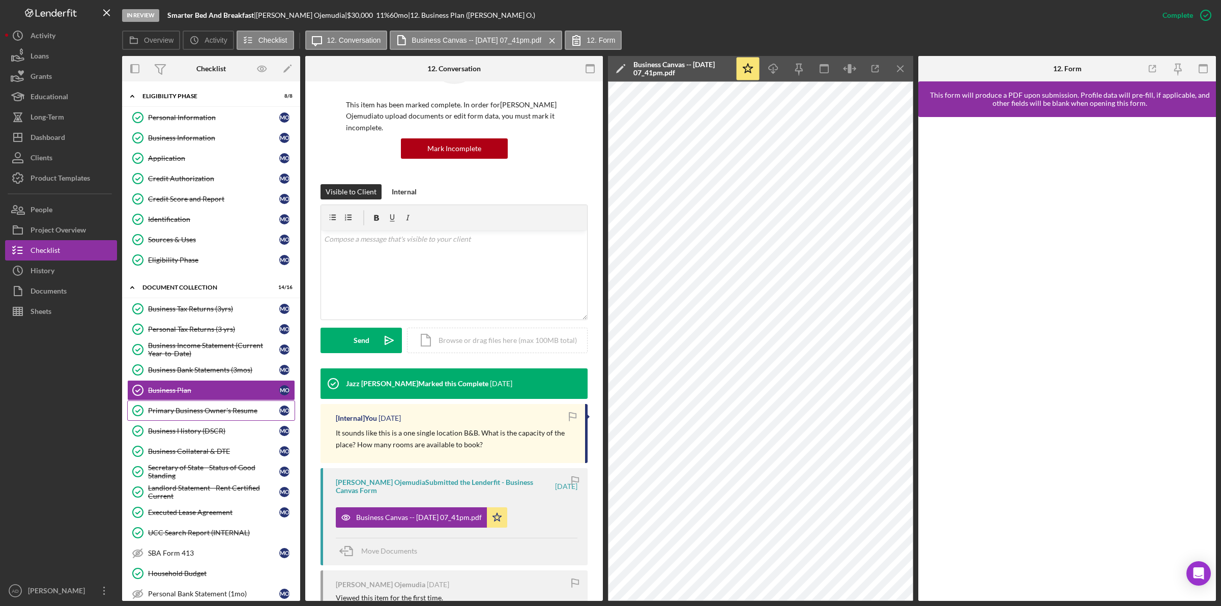
click at [179, 415] on div "Primary Business Owner's Resume" at bounding box center [213, 410] width 131 height 8
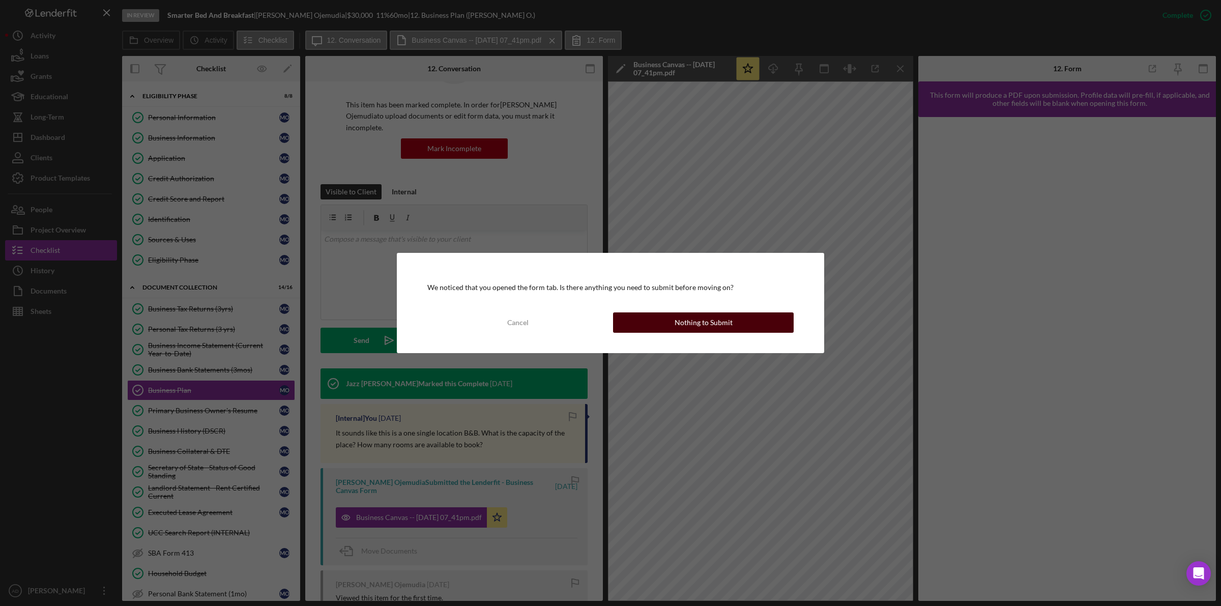
click at [673, 324] on button "Nothing to Submit" at bounding box center [703, 322] width 181 height 20
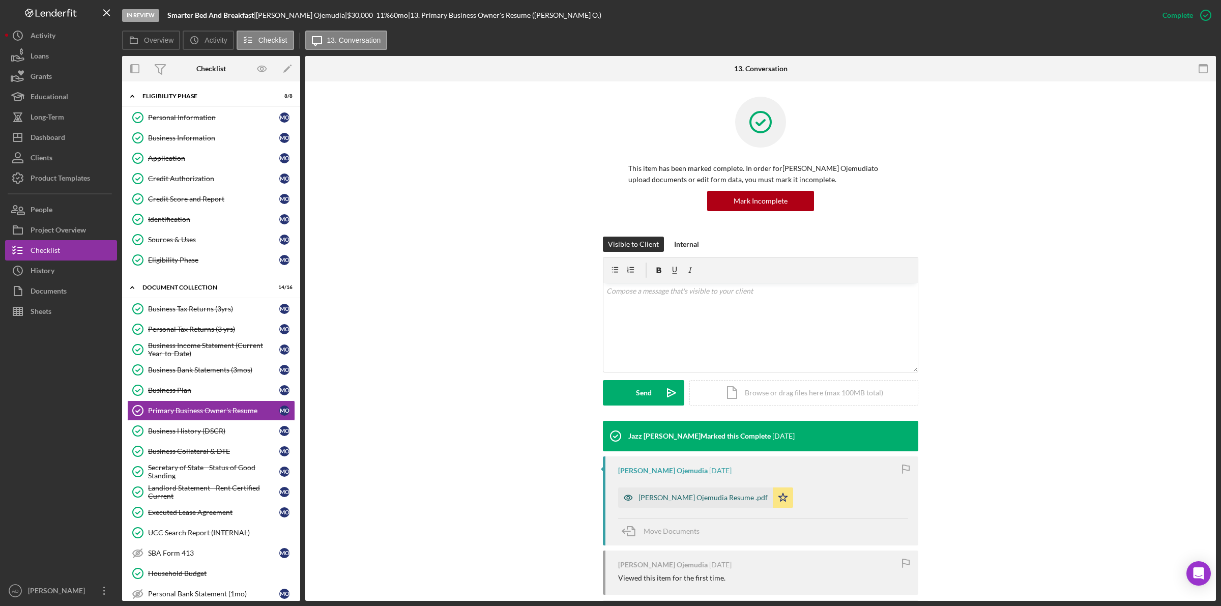
click at [667, 497] on div "Marx Ojemudia Resume .pdf" at bounding box center [702, 497] width 129 height 8
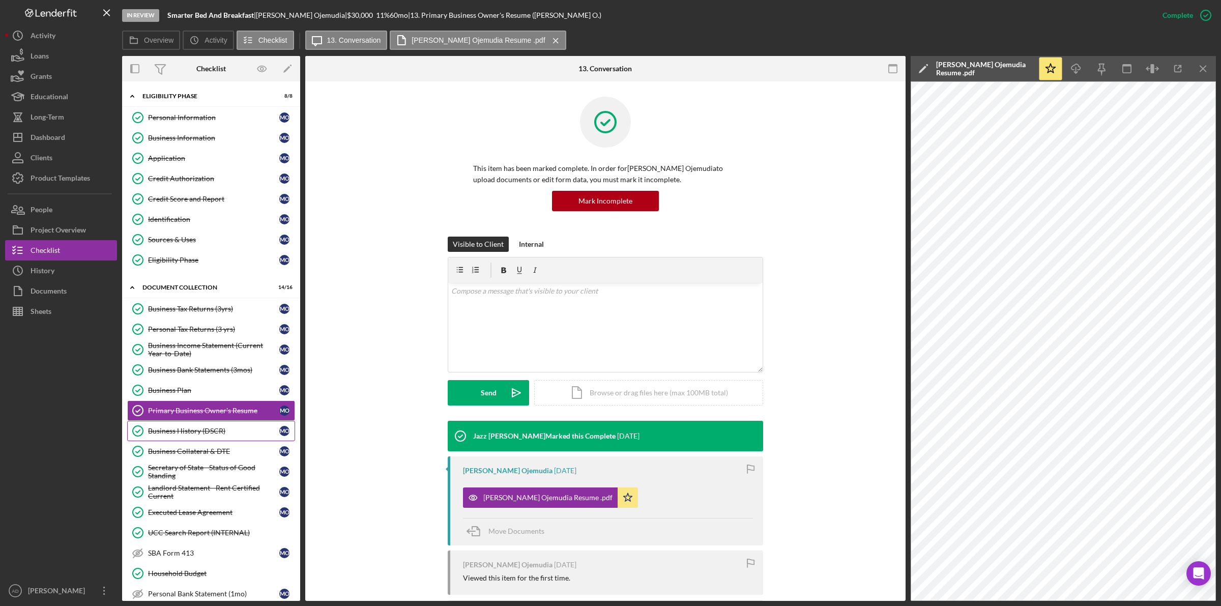
click at [176, 433] on div "Business History (DSCR)" at bounding box center [213, 431] width 131 height 8
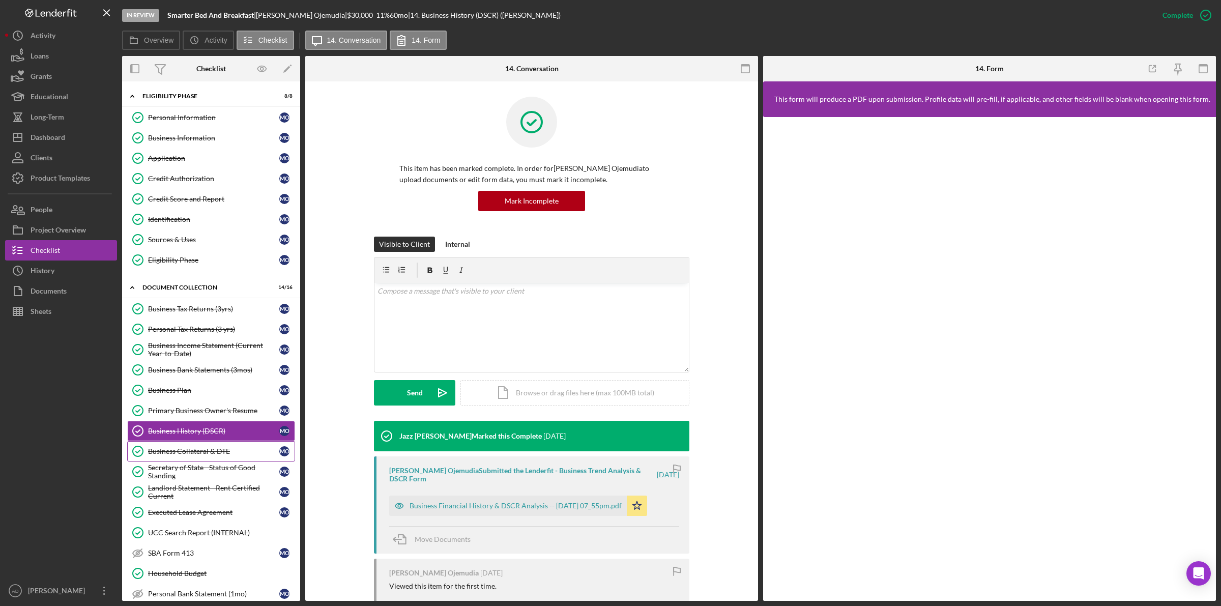
click at [177, 453] on div "Business Collateral & DTE" at bounding box center [213, 451] width 131 height 8
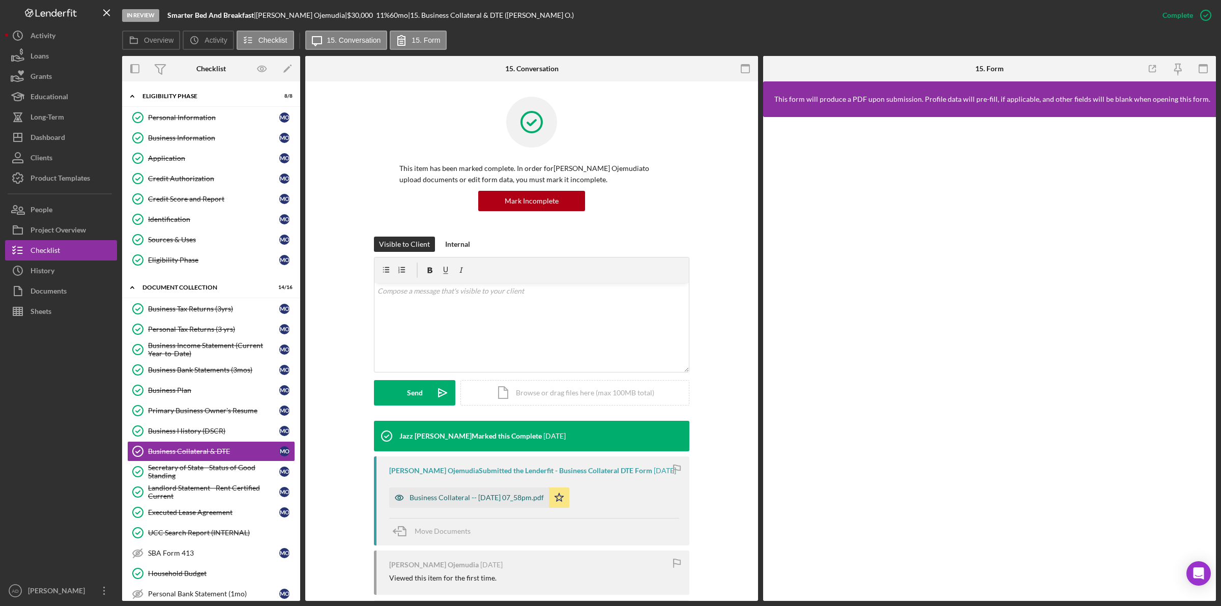
click at [477, 497] on div "Business Collateral -- 2025-05-09 07_58pm.pdf" at bounding box center [477, 497] width 134 height 8
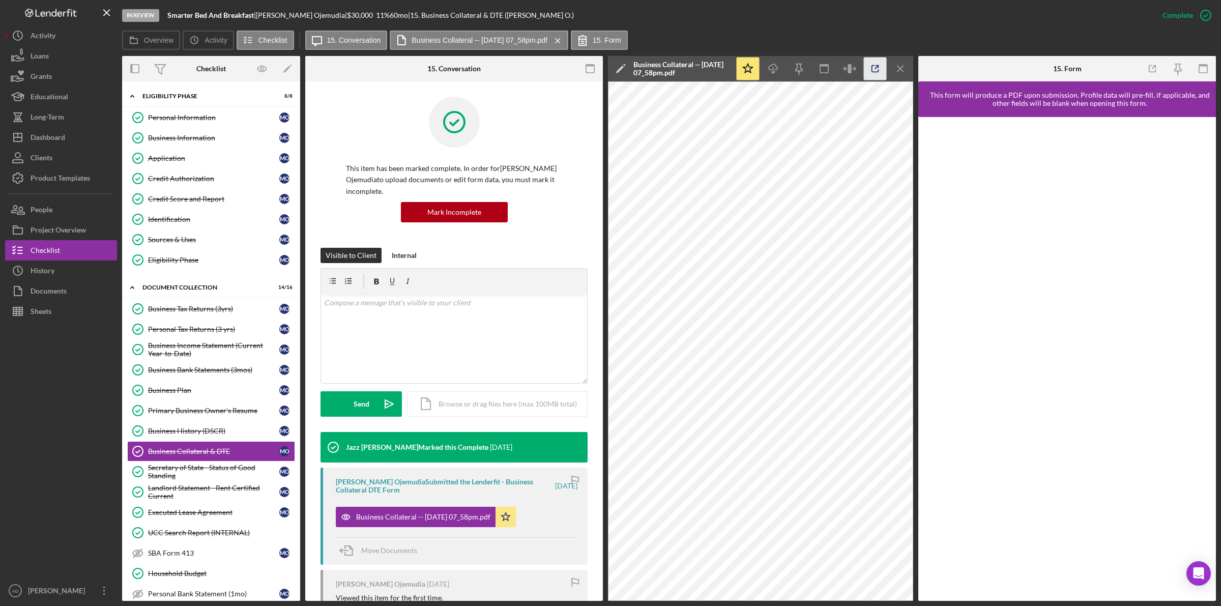
click at [876, 69] on line "button" at bounding box center [876, 67] width 3 height 3
click at [186, 493] on div "Landlord Statement - Rent Certified Current" at bounding box center [213, 492] width 131 height 16
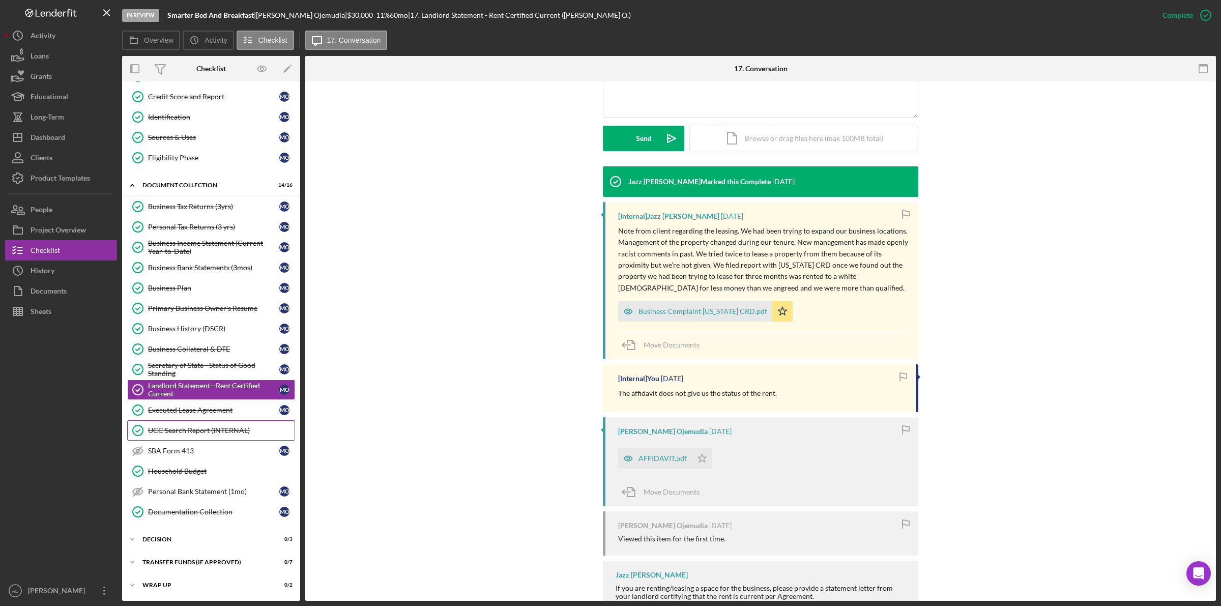
scroll to position [108, 0]
click at [196, 408] on div "Executed Lease Agreement" at bounding box center [213, 410] width 131 height 8
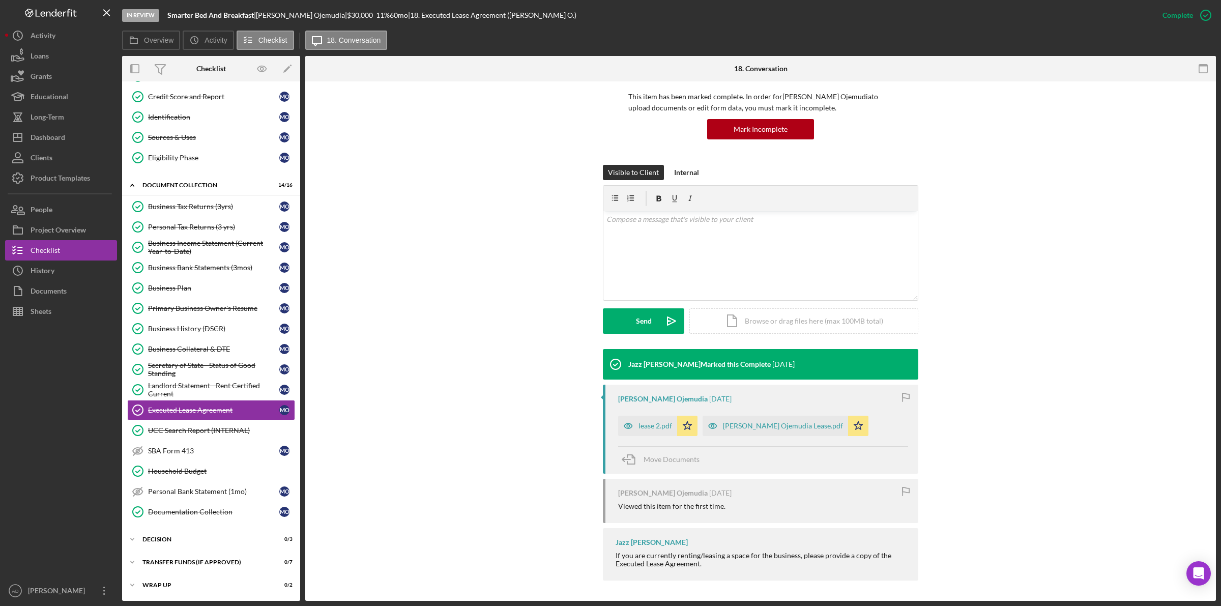
scroll to position [72, 0]
click at [639, 427] on div "lease 2.pdf" at bounding box center [655, 426] width 34 height 8
